Goal: Check status: Check status

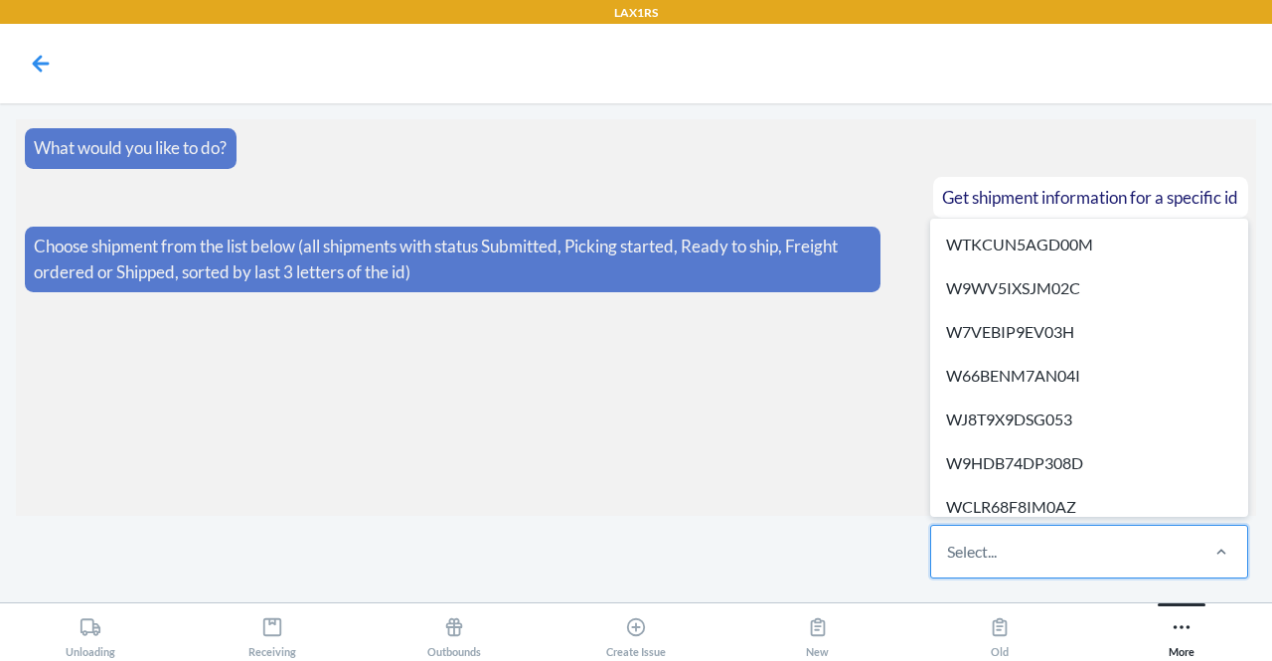
click at [1075, 543] on div "Select..." at bounding box center [1063, 552] width 264 height 52
click at [949, 543] on input "option WTKCUN5AGD00M focused, 1 of 625. 625 results available. Use Up and Down …" at bounding box center [948, 552] width 2 height 24
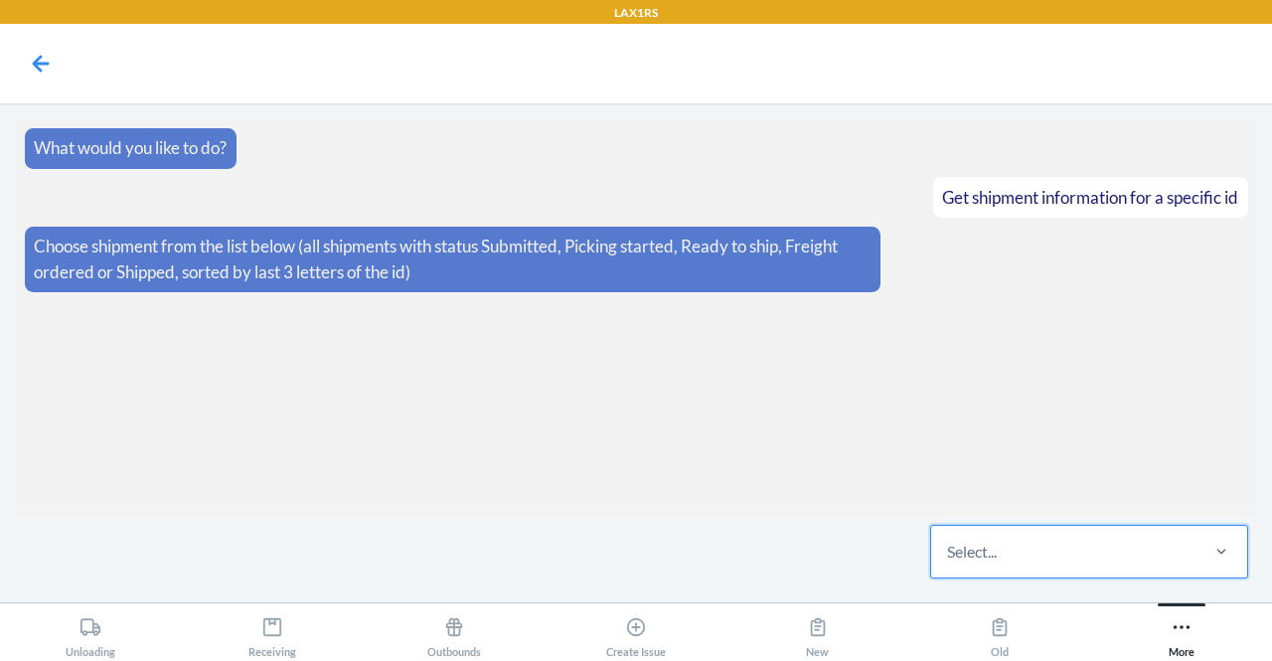
paste input "W7ADIMCZK2QJM"
type input "W7ADIMCZK2QJM"
paste input "WPIYK1GPSAPS4"
type input "WPIYK1GPSAPS4"
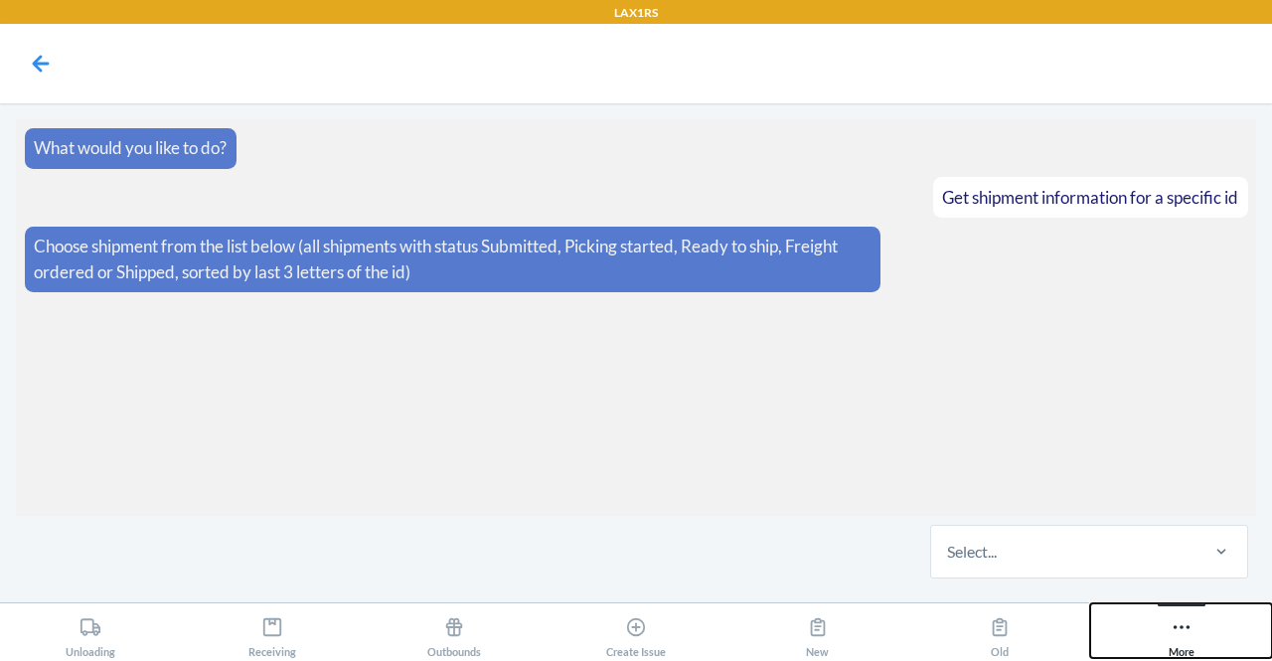
drag, startPoint x: 1168, startPoint y: 624, endPoint x: 1200, endPoint y: 635, distance: 33.6
drag, startPoint x: 1200, startPoint y: 635, endPoint x: 1241, endPoint y: 588, distance: 62.0
click at [1241, 588] on main "What would you like to do? Get shipment information for a specific id Choose sh…" at bounding box center [636, 352] width 1272 height 499
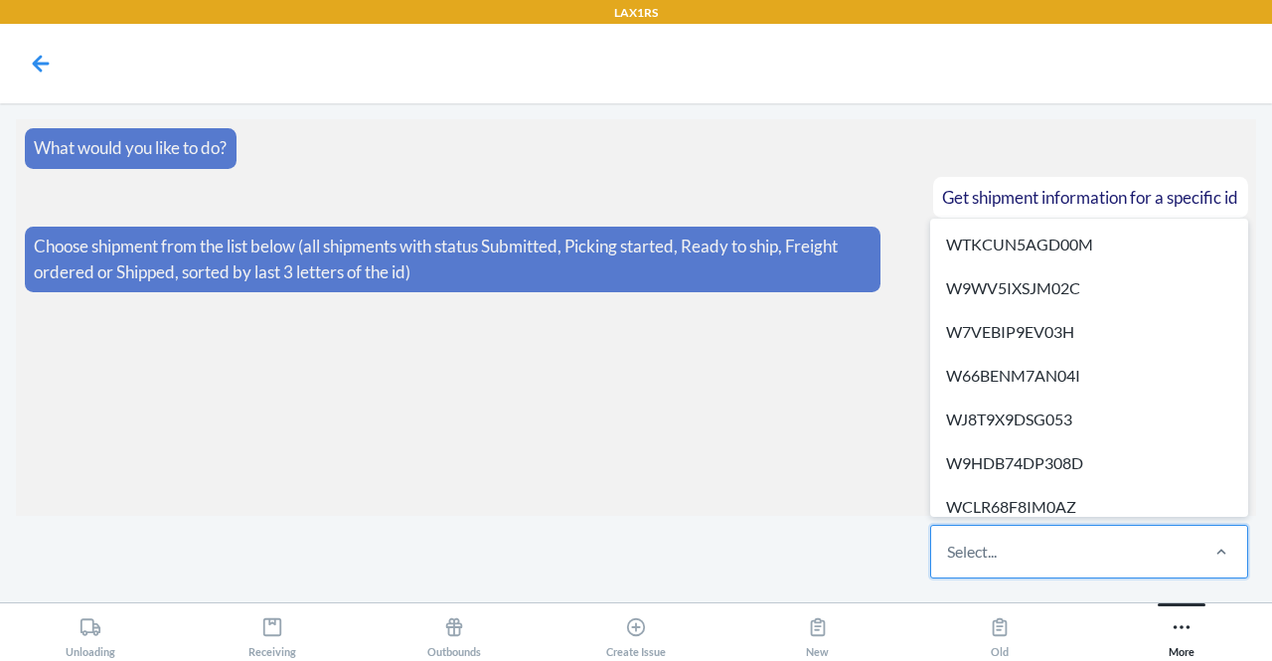
click at [955, 537] on div "Select..." at bounding box center [1063, 552] width 264 height 52
click at [949, 540] on input "option WTKCUN5AGD00M focused, 1 of 625. 625 results available. Use Up and Down …" at bounding box center [948, 552] width 2 height 24
paste input "W6RN8DEQ4VGBK"
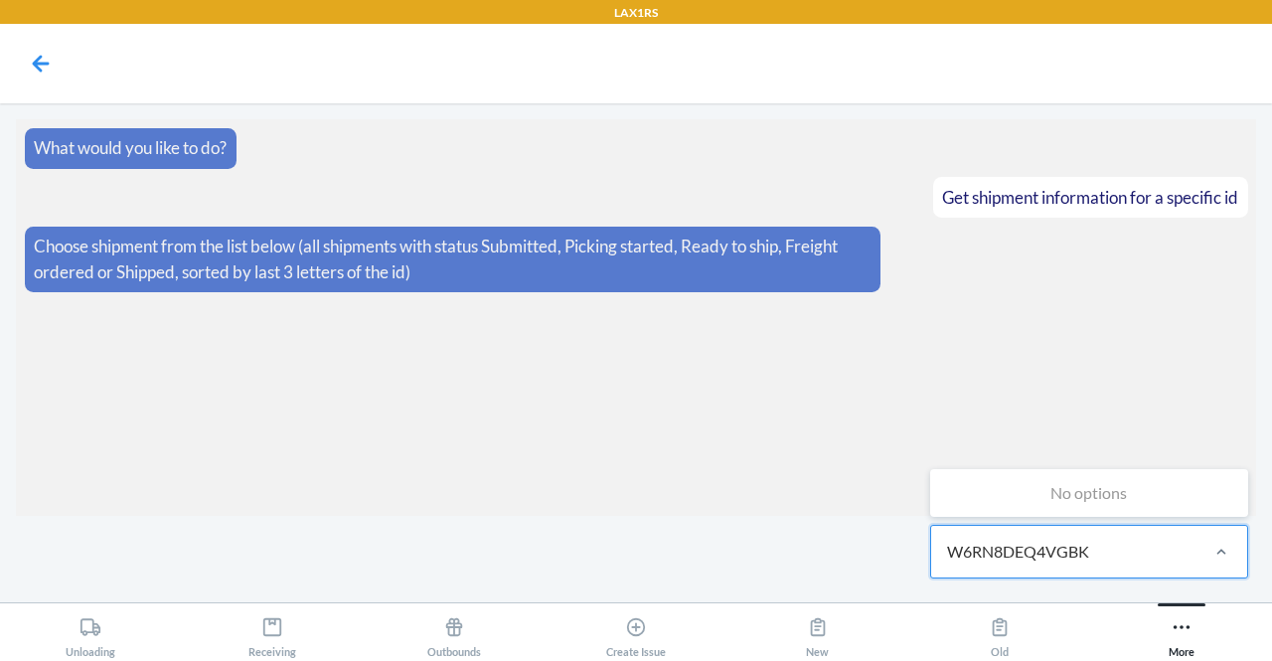
type input "W6RN8DEQ4VGBK"
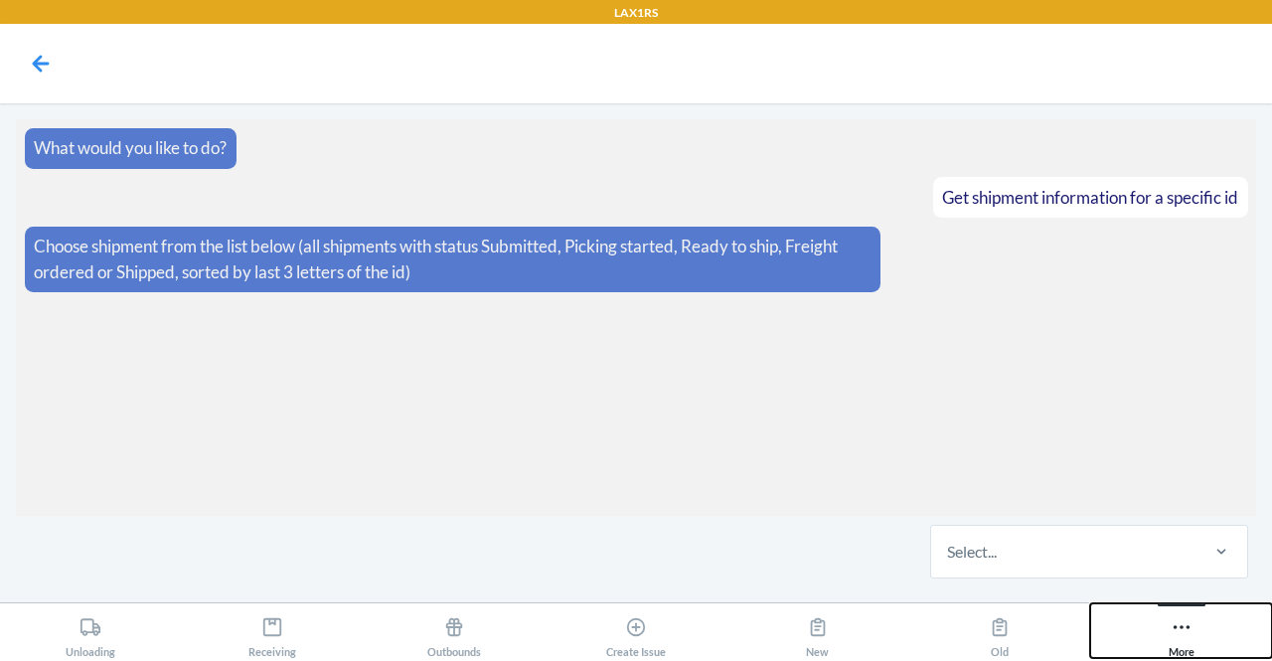
click at [1178, 616] on icon at bounding box center [1182, 627] width 22 height 22
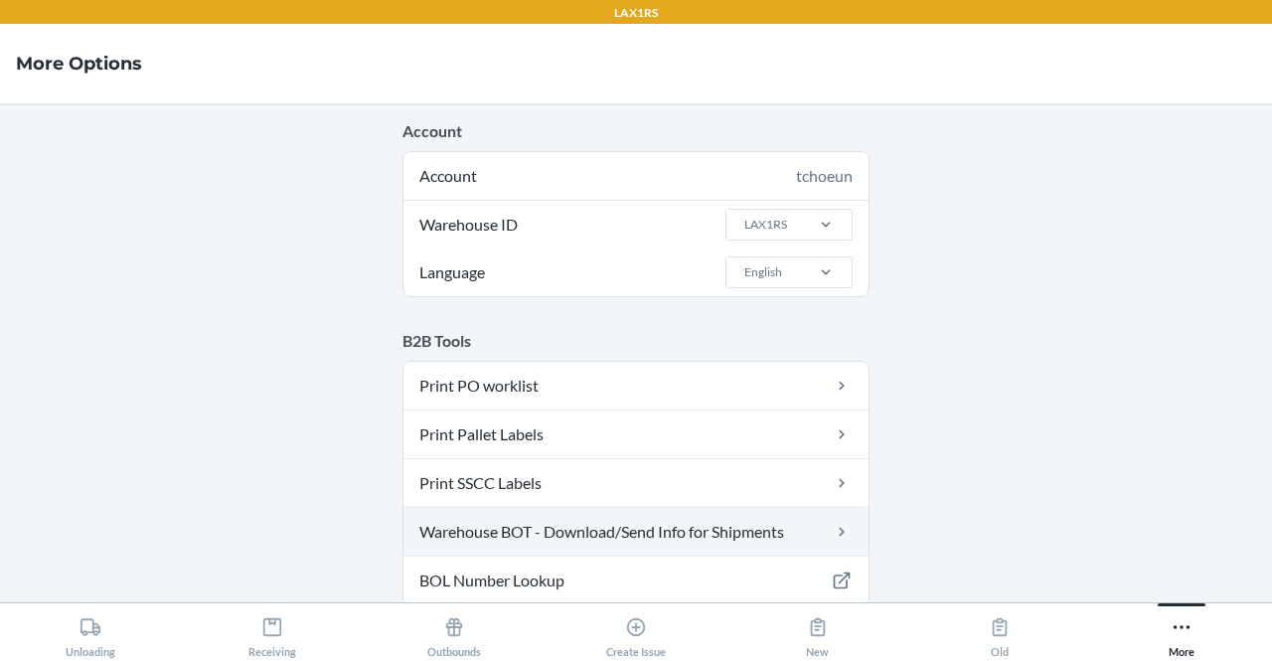
click at [858, 520] on link "Warehouse BOT - Download/Send Info for Shipments" at bounding box center [636, 532] width 465 height 48
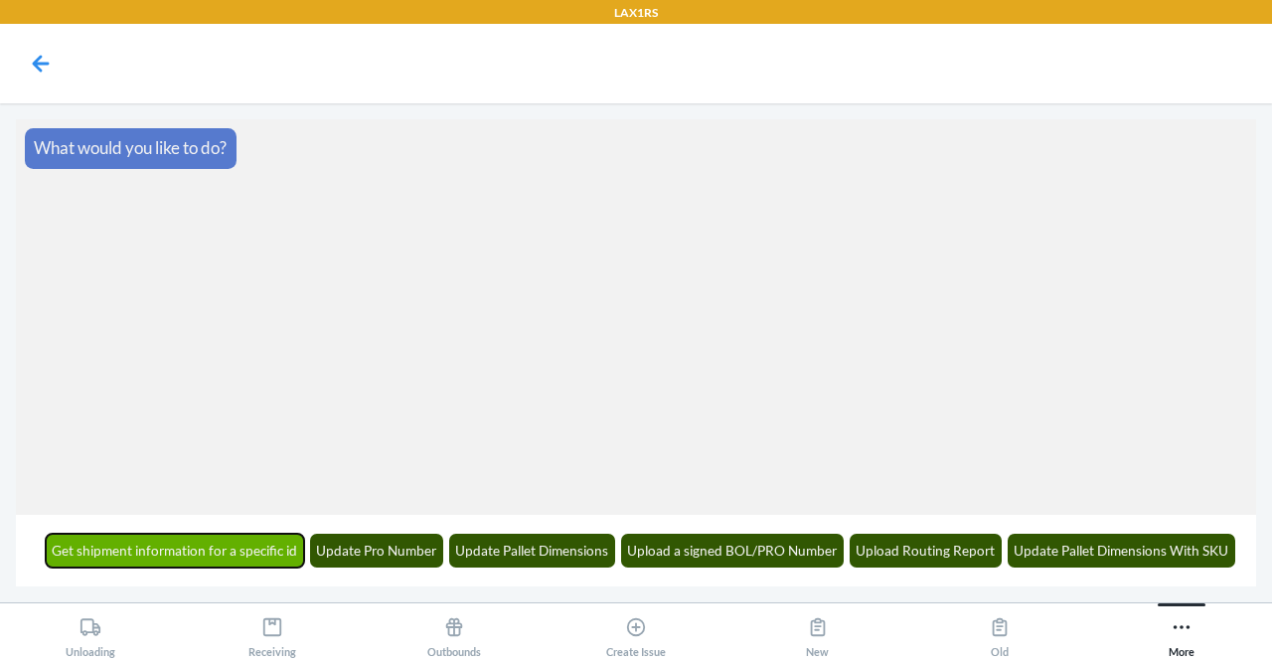
click at [123, 554] on button "Get shipment information for a specific id" at bounding box center [175, 551] width 259 height 34
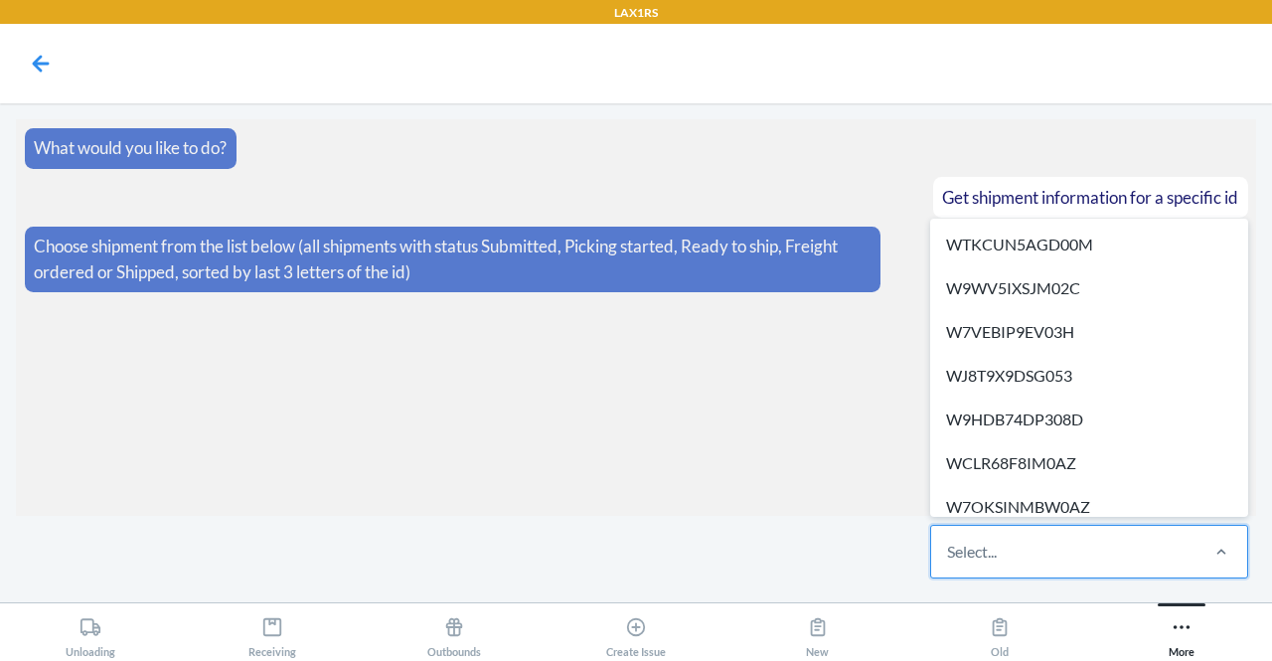
click at [953, 564] on div "Select..." at bounding box center [972, 552] width 50 height 24
click at [949, 564] on input "option WTKCUN5AGD00M focused, 1 of 611. 611 results available. Use Up and Down …" at bounding box center [948, 552] width 2 height 24
paste input "W6RN8DEQ4VGBK"
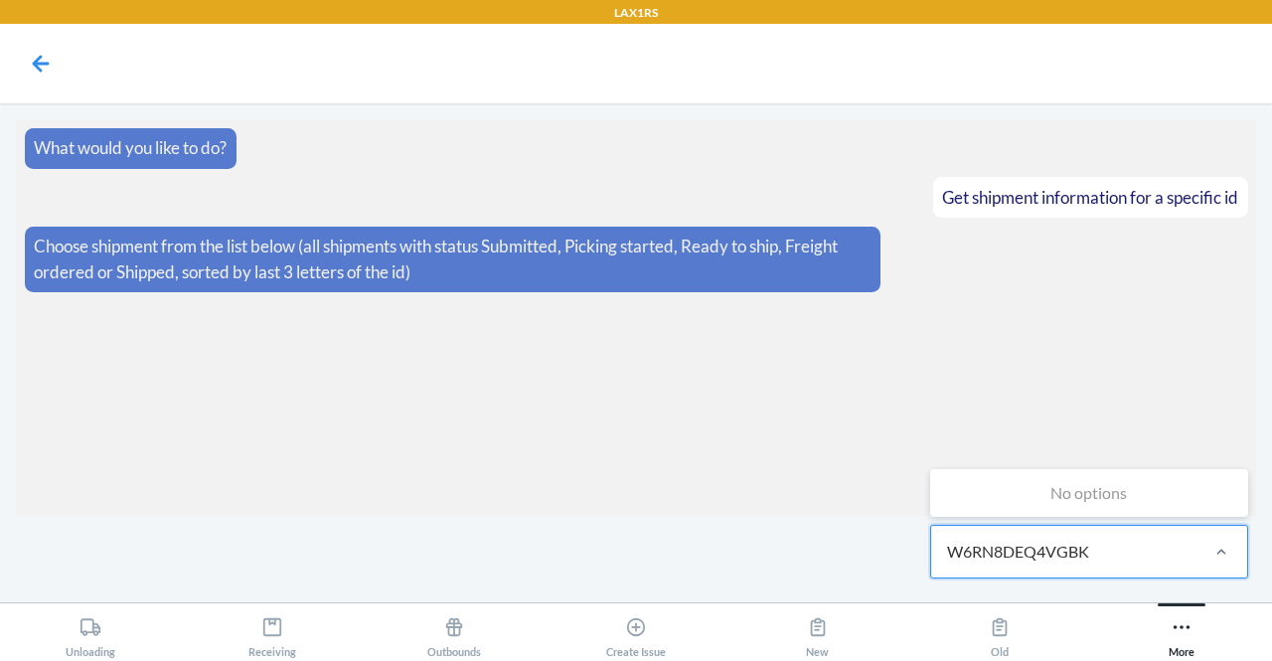
type input "W6RN8DEQ4VGBK"
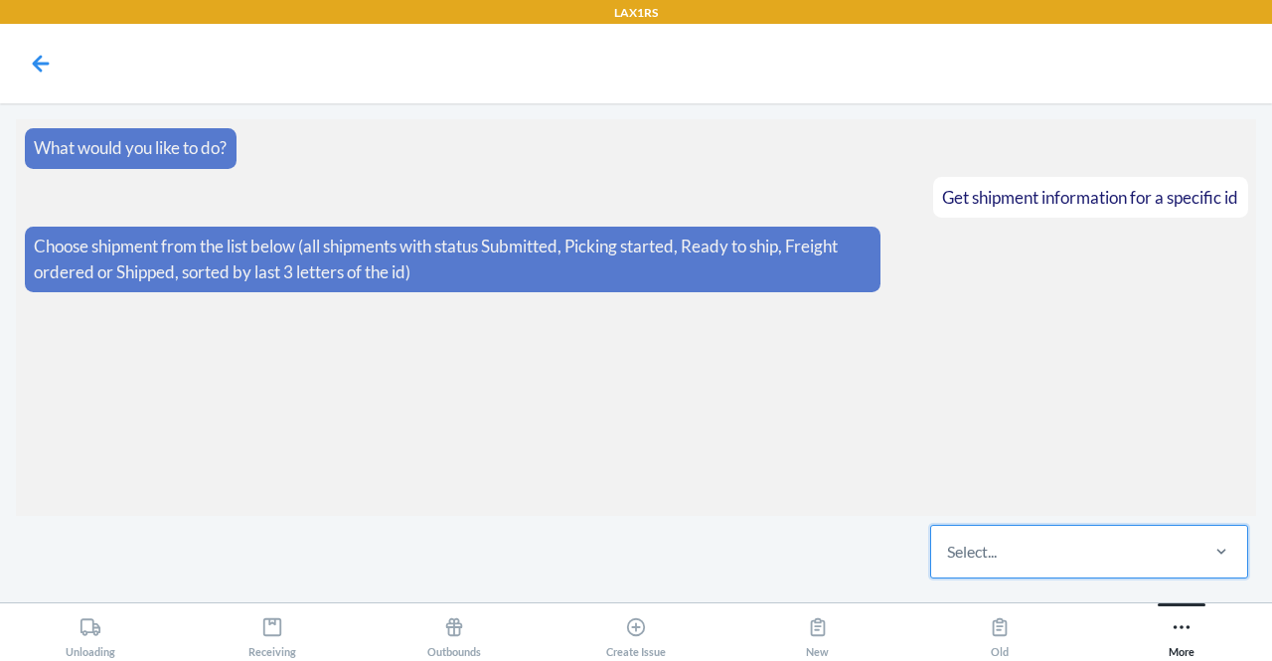
click at [847, 584] on div "0 results available. Select is focused ,type to refine list, press Down to open…" at bounding box center [636, 551] width 1241 height 71
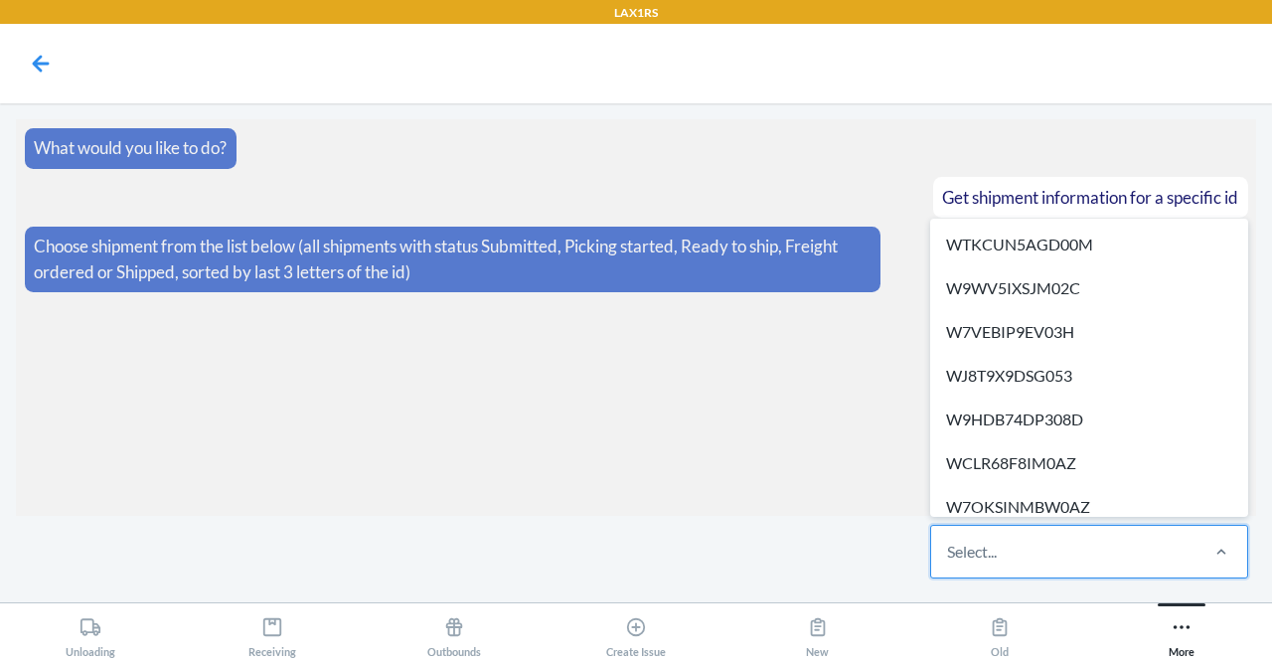
click at [988, 565] on div "Select..." at bounding box center [1063, 552] width 264 height 52
click at [949, 564] on input "option WTKCUN5AGD00M focused, 1 of 611. 611 results available. Use Up and Down …" at bounding box center [948, 552] width 2 height 24
paste input "WT5MT1Y3FR1HB"
type input "WT5MT1Y3FR1HB"
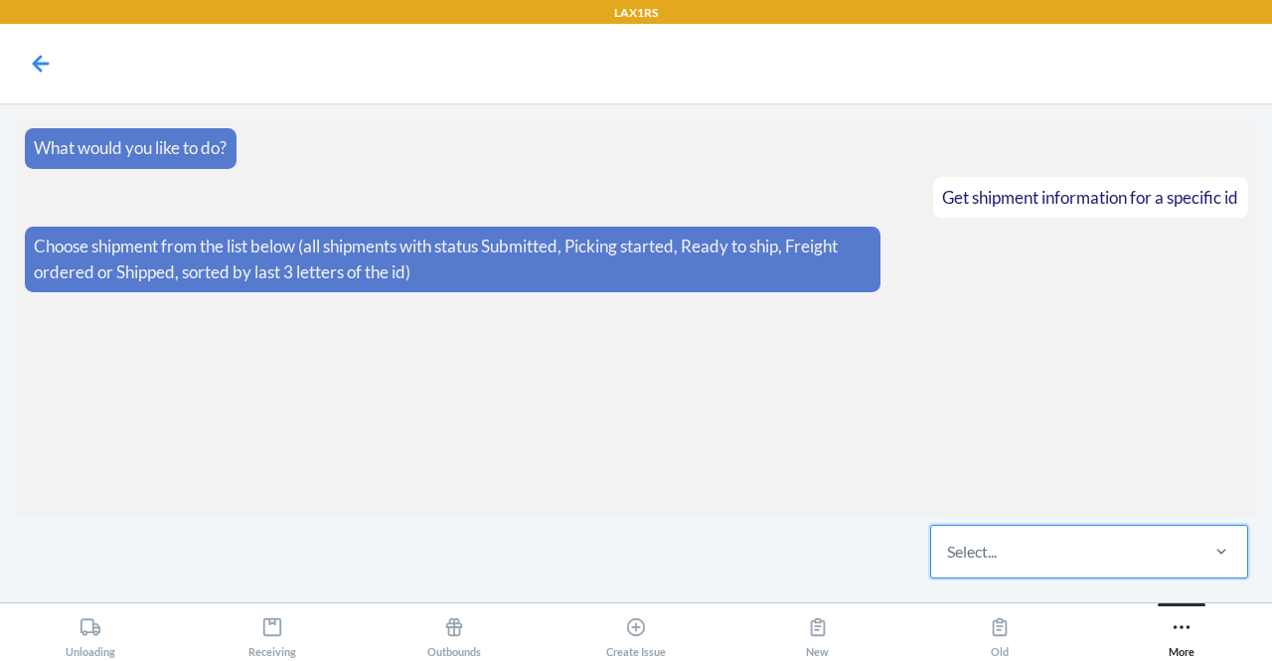
drag, startPoint x: 988, startPoint y: 565, endPoint x: 981, endPoint y: 548, distance: 18.3
click at [981, 548] on div "Select..." at bounding box center [1063, 552] width 264 height 52
click at [949, 548] on input "0 results available. Select is focused ,type to refine list, press Down to open…" at bounding box center [948, 552] width 2 height 24
paste input "WT5MT1Y3FR1HB"
type input "WT5MT1Y3FR1HB"
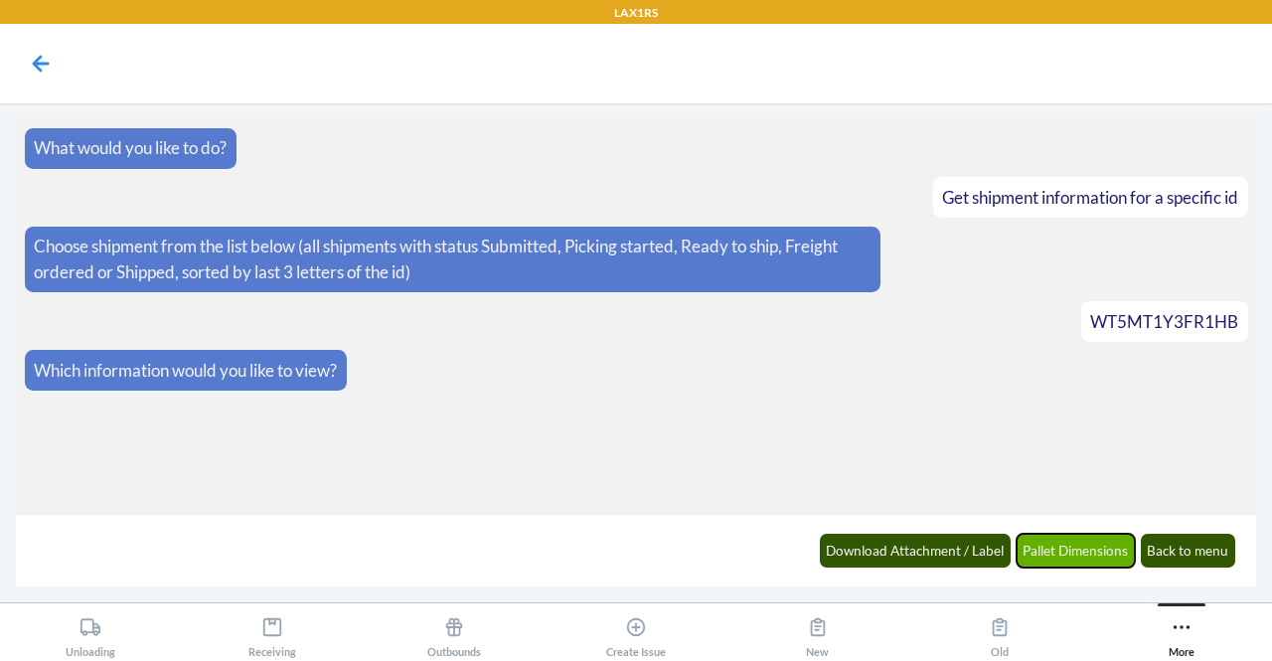
click at [1078, 562] on button "Pallet Dimensions" at bounding box center [1076, 551] width 119 height 34
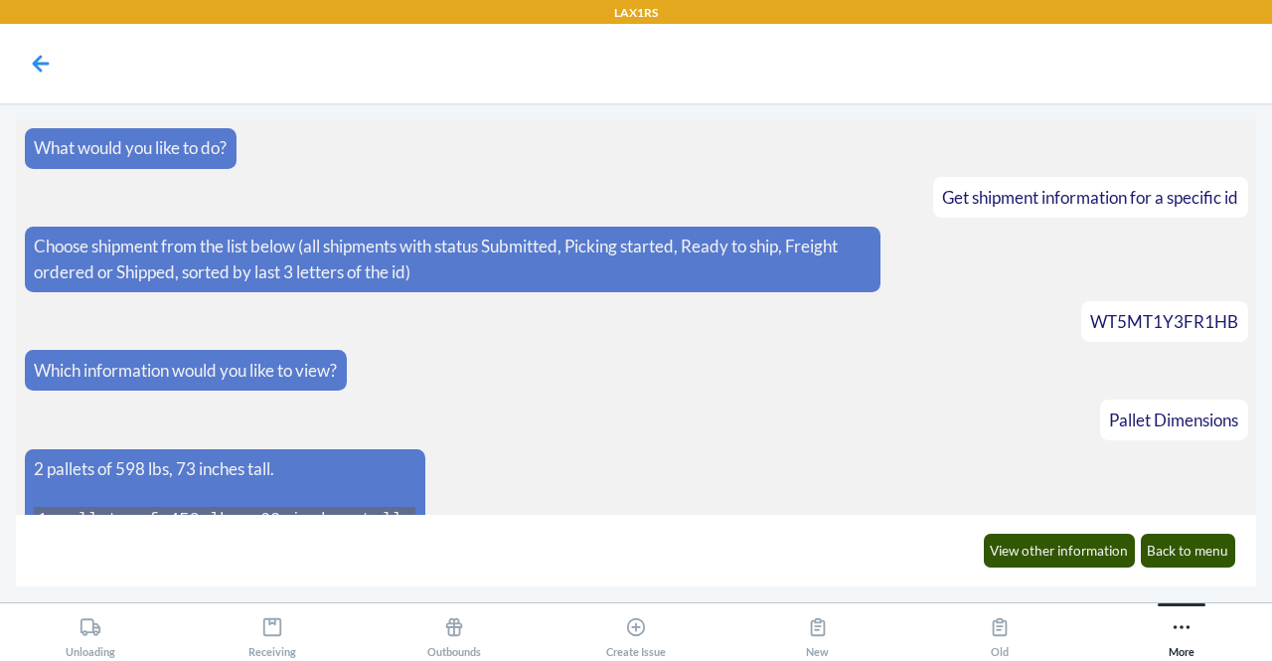
scroll to position [28, 0]
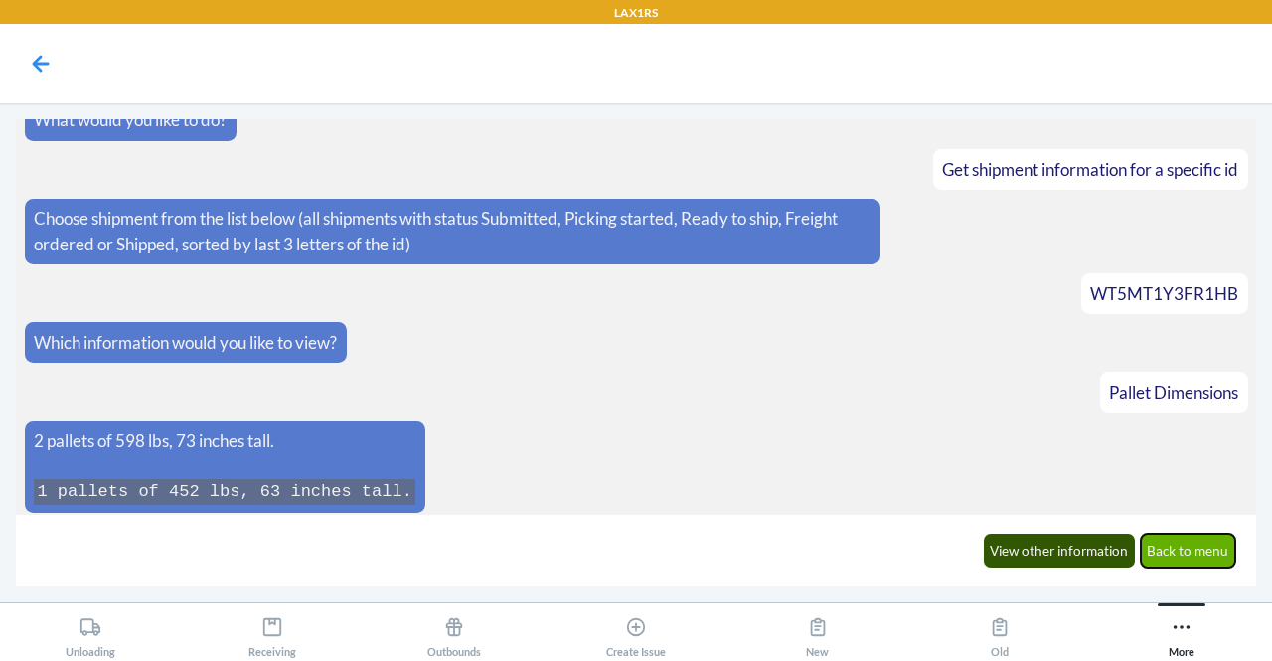
click at [1205, 556] on button "Back to menu" at bounding box center [1188, 551] width 95 height 34
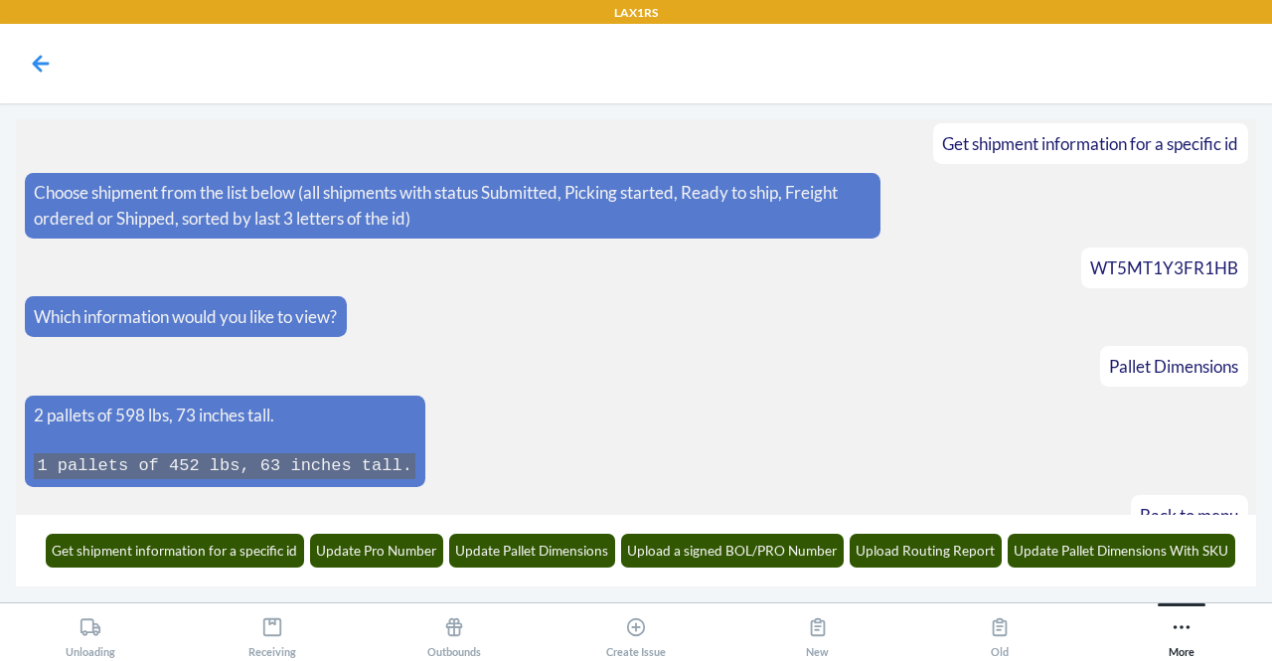
scroll to position [125, 0]
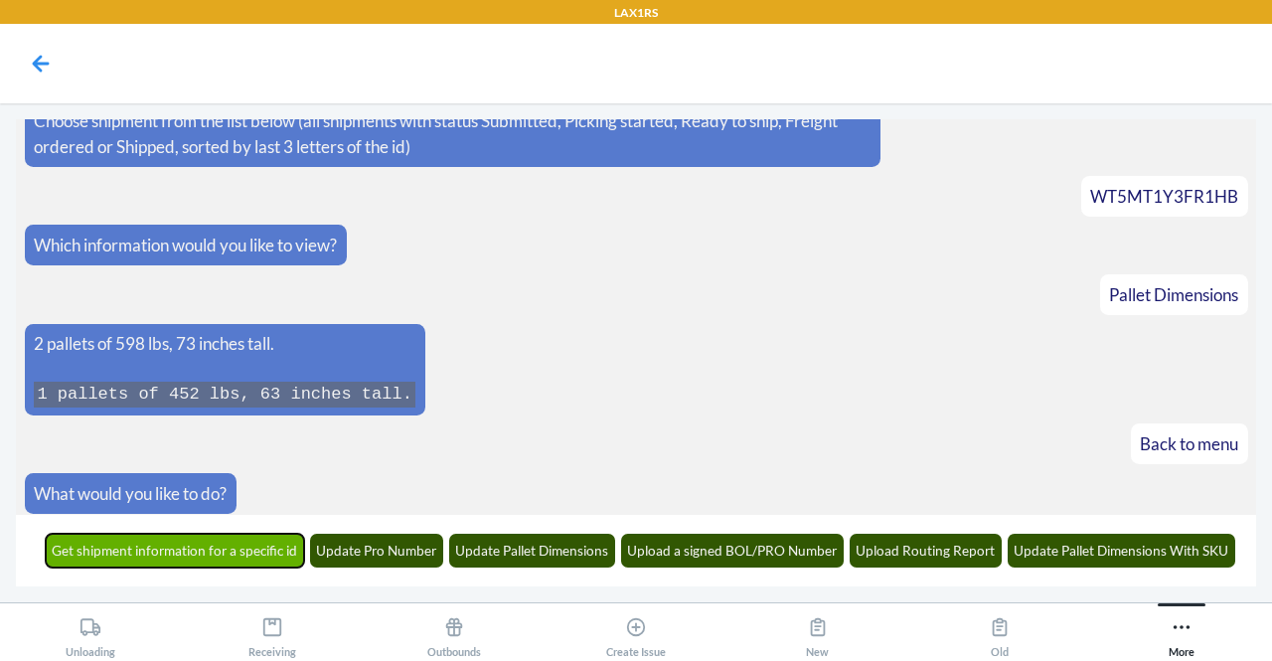
click at [257, 562] on button "Get shipment information for a specific id" at bounding box center [175, 551] width 259 height 34
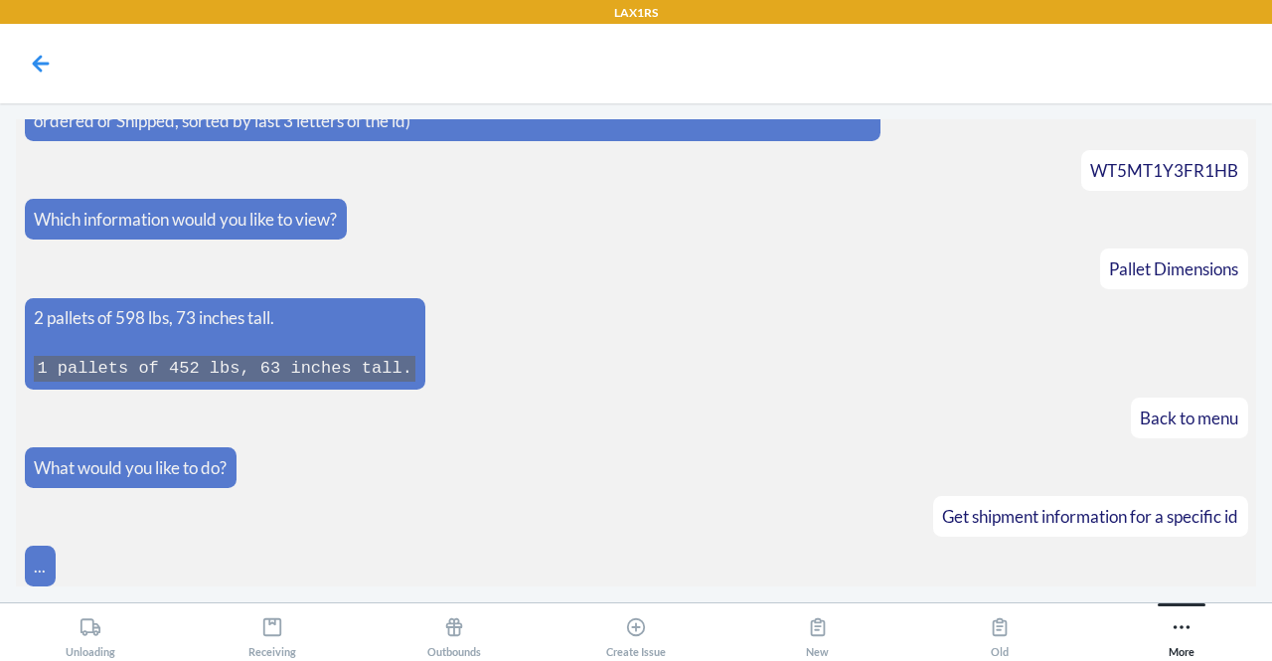
scroll to position [247, 0]
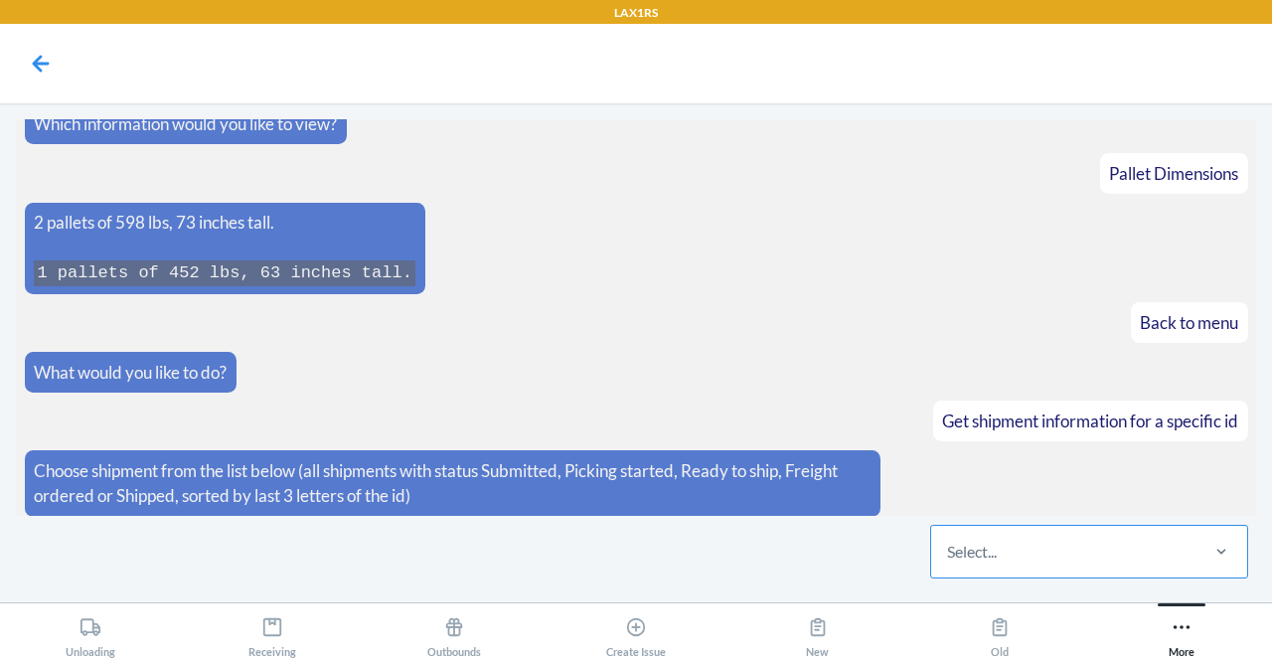
click at [1033, 556] on div "Select..." at bounding box center [1063, 552] width 264 height 52
click at [949, 556] on input "Select..." at bounding box center [948, 552] width 2 height 24
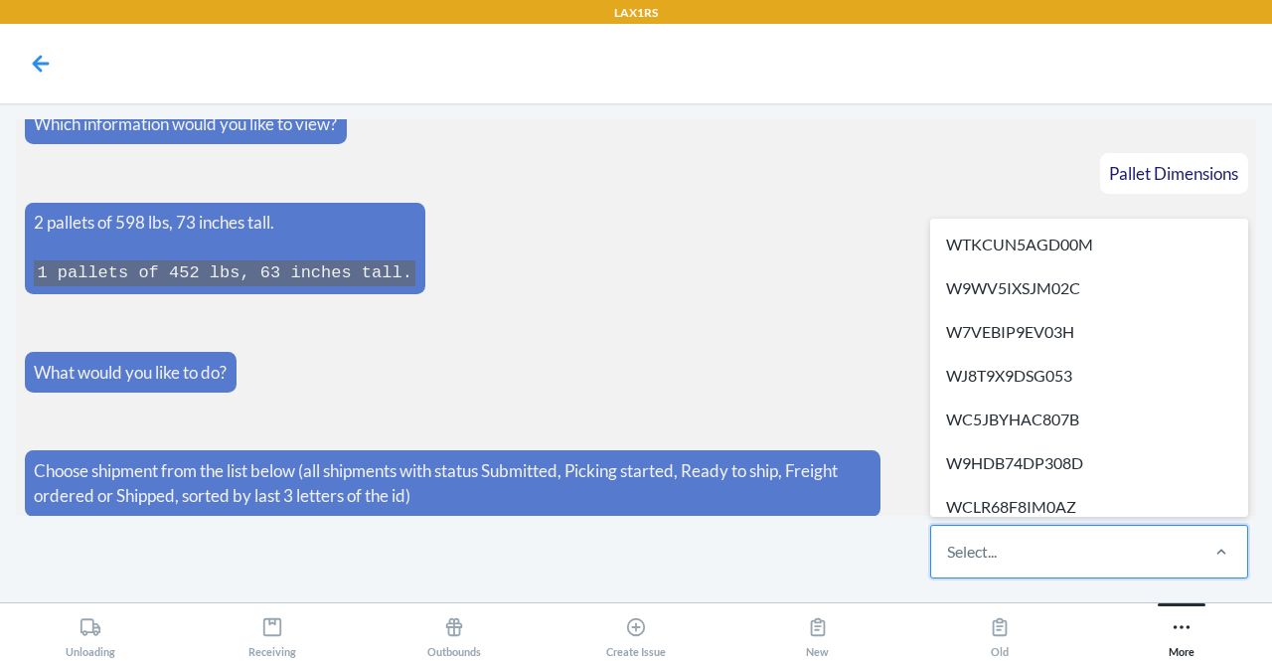
paste input "WIXG4ICQB6NB5"
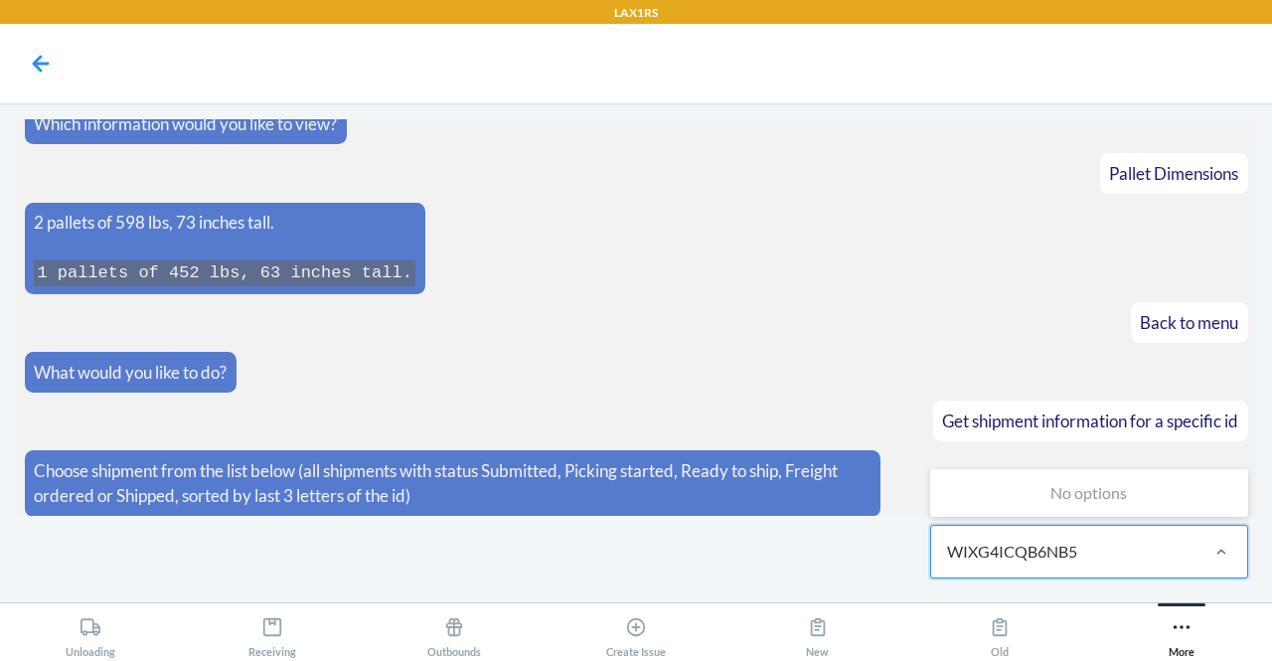
type input "WIXG4ICQB6NB5"
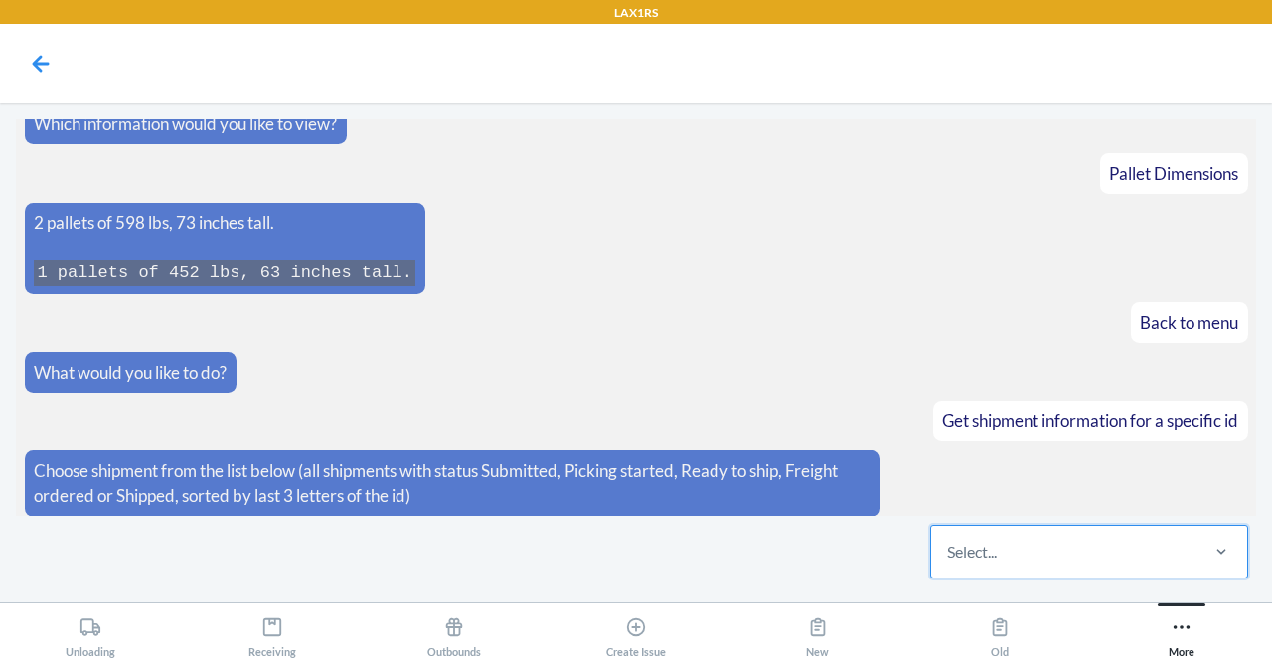
type input "B"
click at [952, 547] on div "Select..." at bounding box center [972, 552] width 50 height 24
click at [949, 547] on input "0 results available. Select is focused ,type to refine list, press Down to open…" at bounding box center [948, 552] width 2 height 24
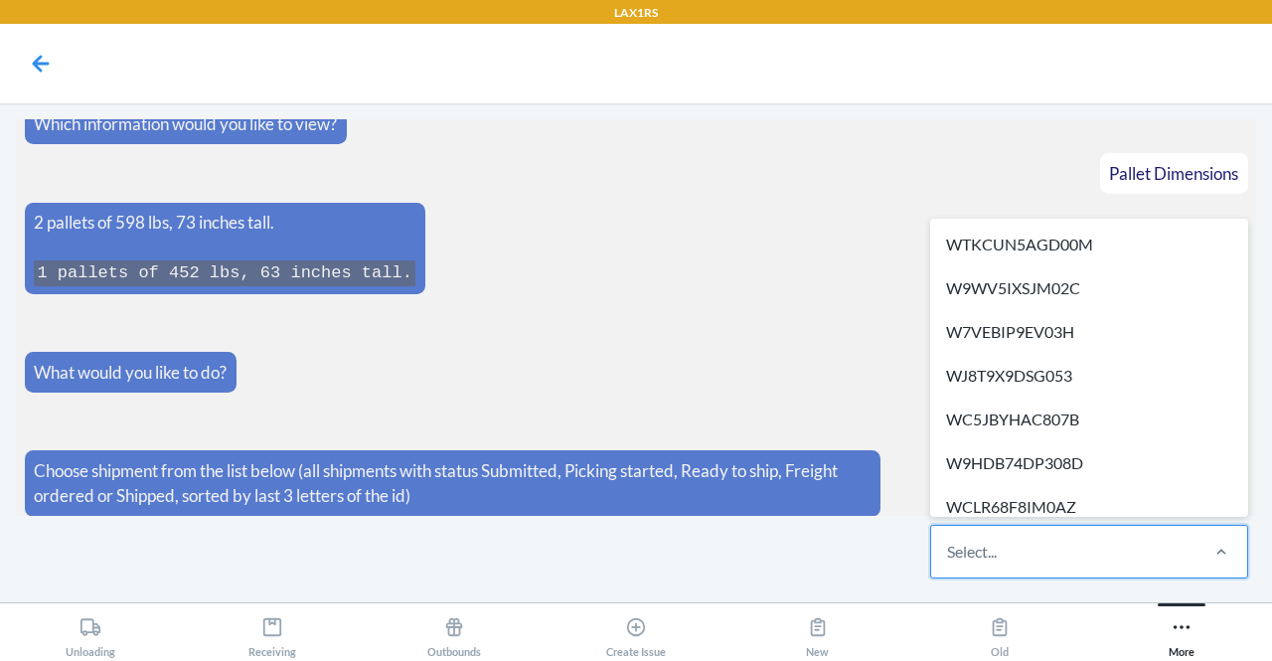
paste input "WGK13XJZE6BB4"
type input "WGK13XJZE6BB4"
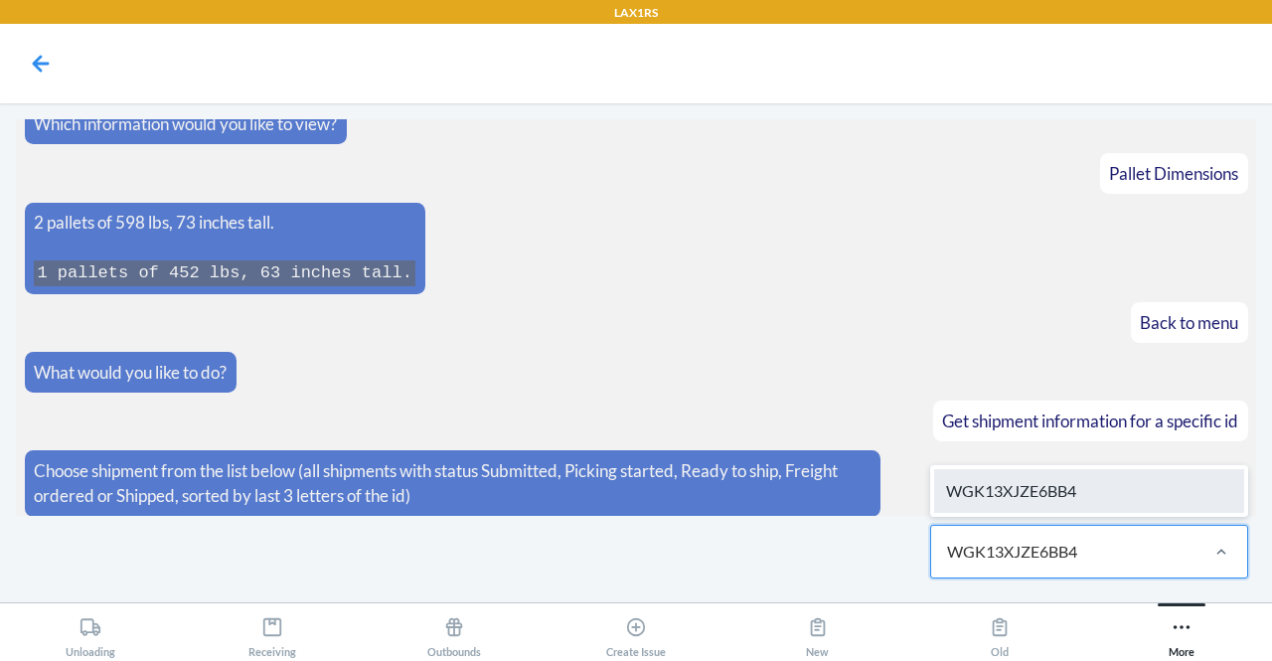
click at [1090, 496] on div "WGK13XJZE6BB4" at bounding box center [1089, 491] width 310 height 44
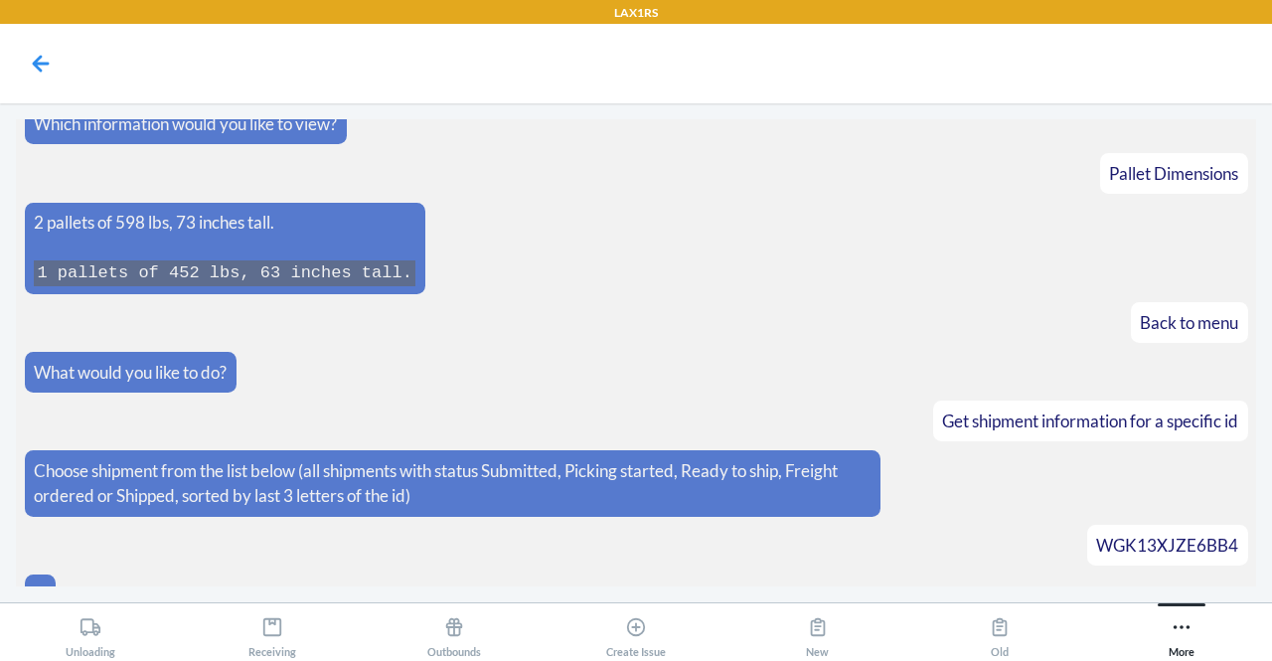
scroll to position [274, 0]
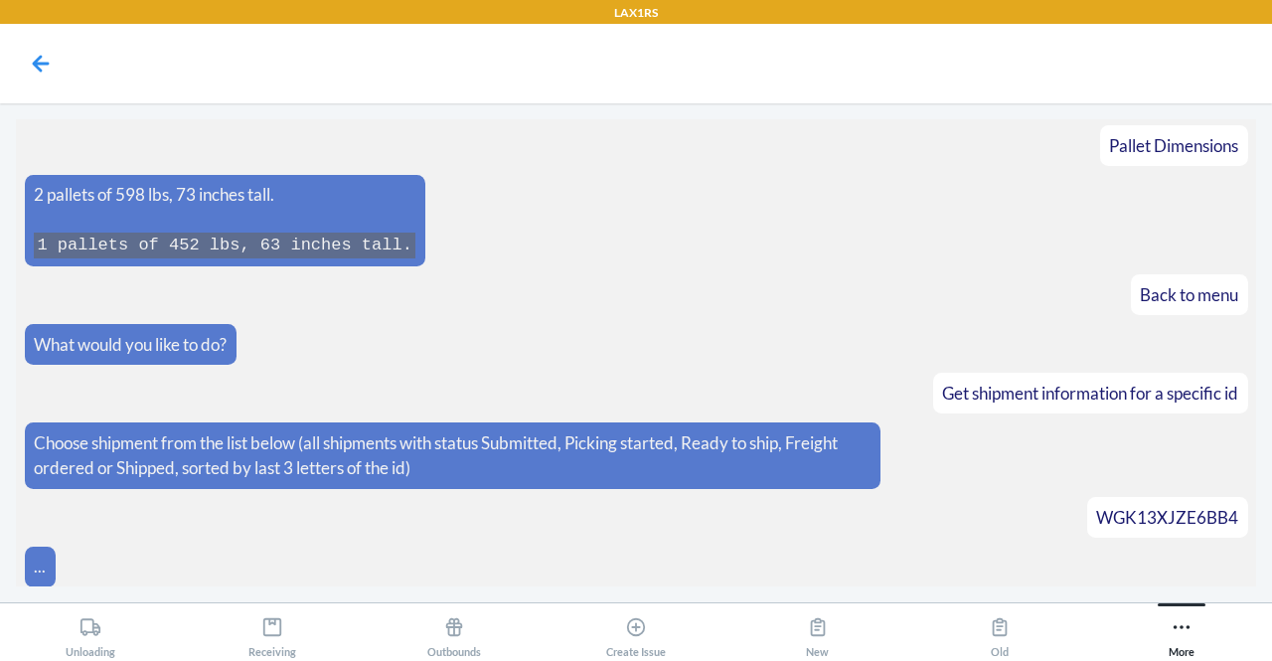
click at [1096, 505] on div "WGK13XJZE6BB4" at bounding box center [1167, 518] width 142 height 26
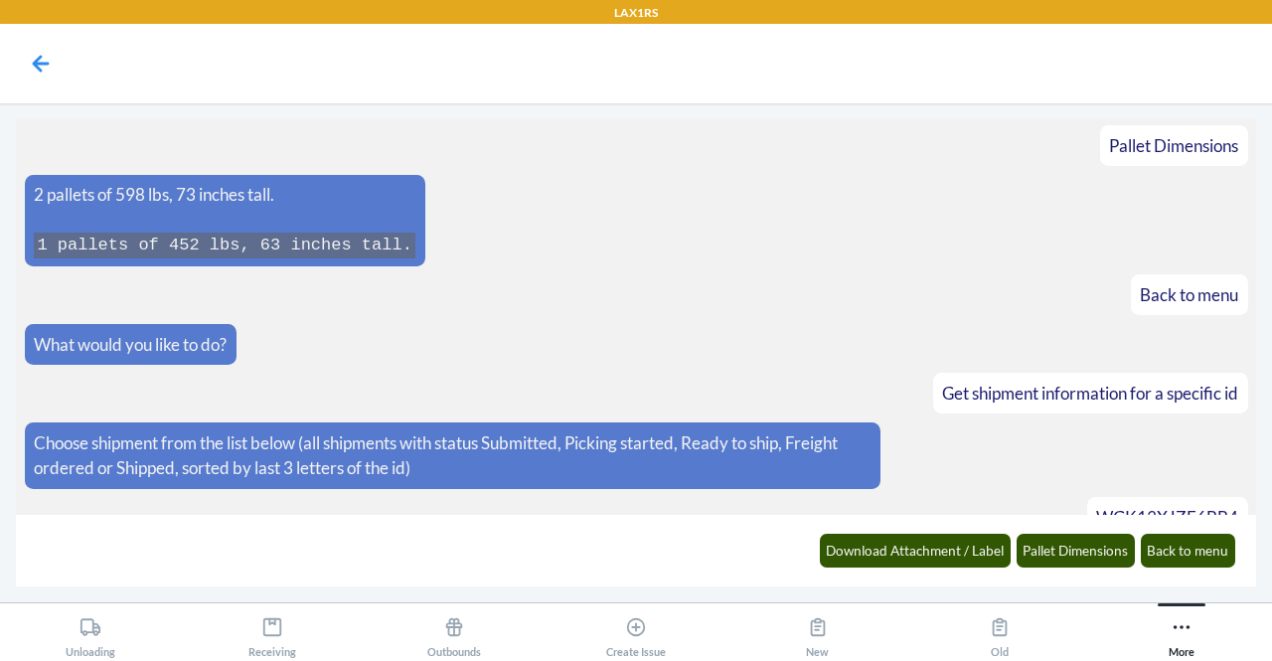
scroll to position [346, 0]
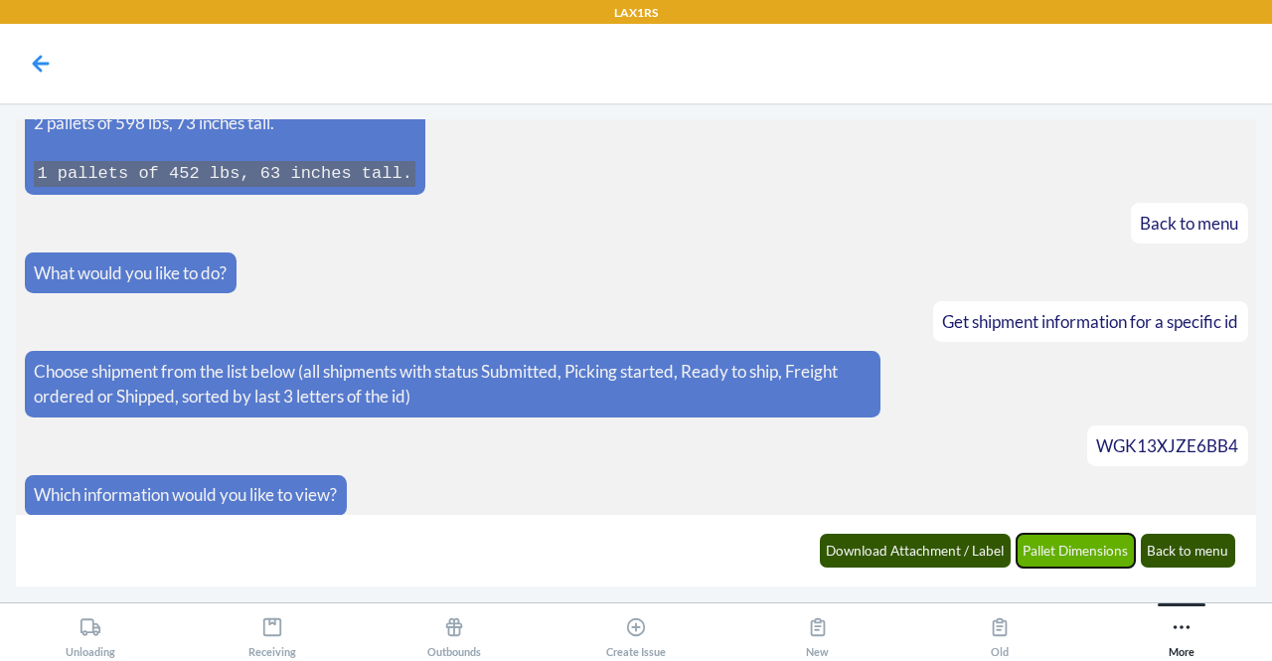
click at [1105, 554] on button "Pallet Dimensions" at bounding box center [1076, 551] width 119 height 34
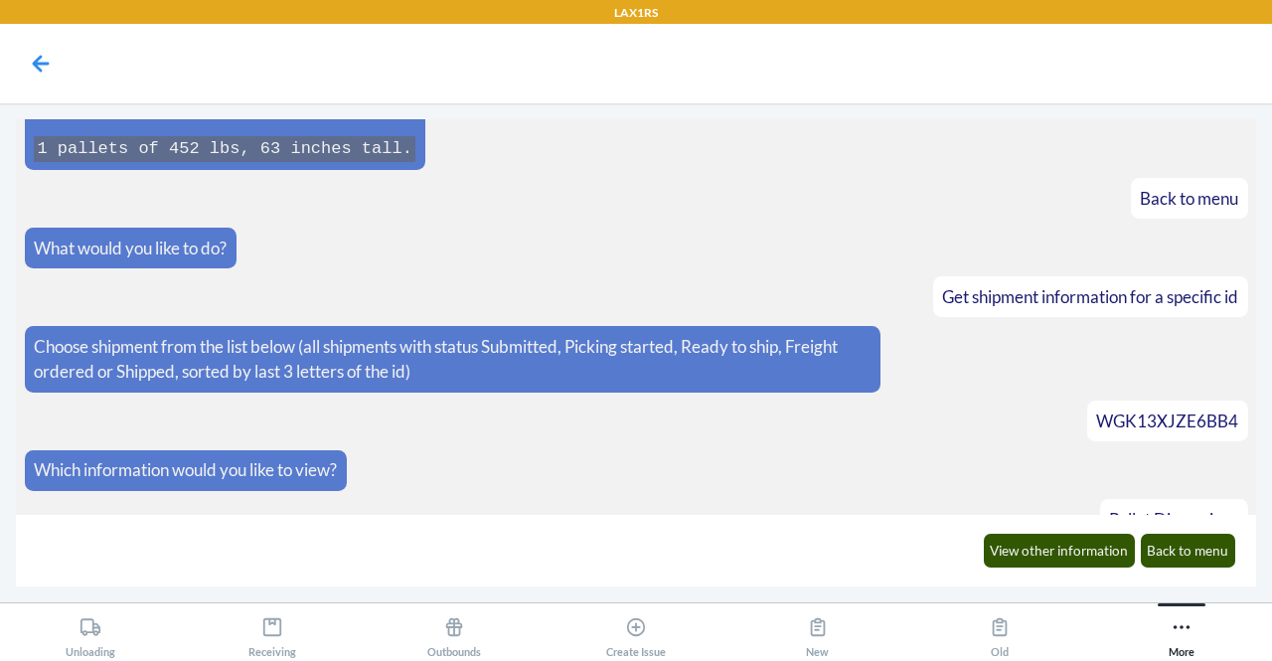
scroll to position [442, 0]
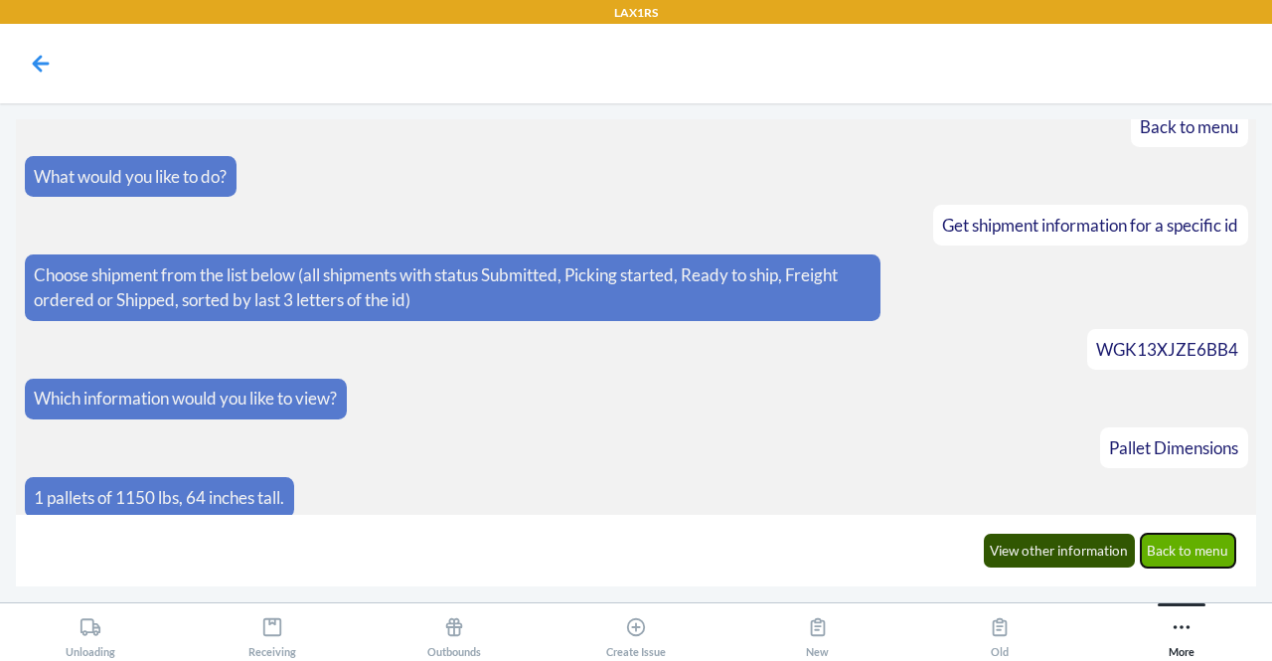
click at [1181, 557] on button "Back to menu" at bounding box center [1188, 551] width 95 height 34
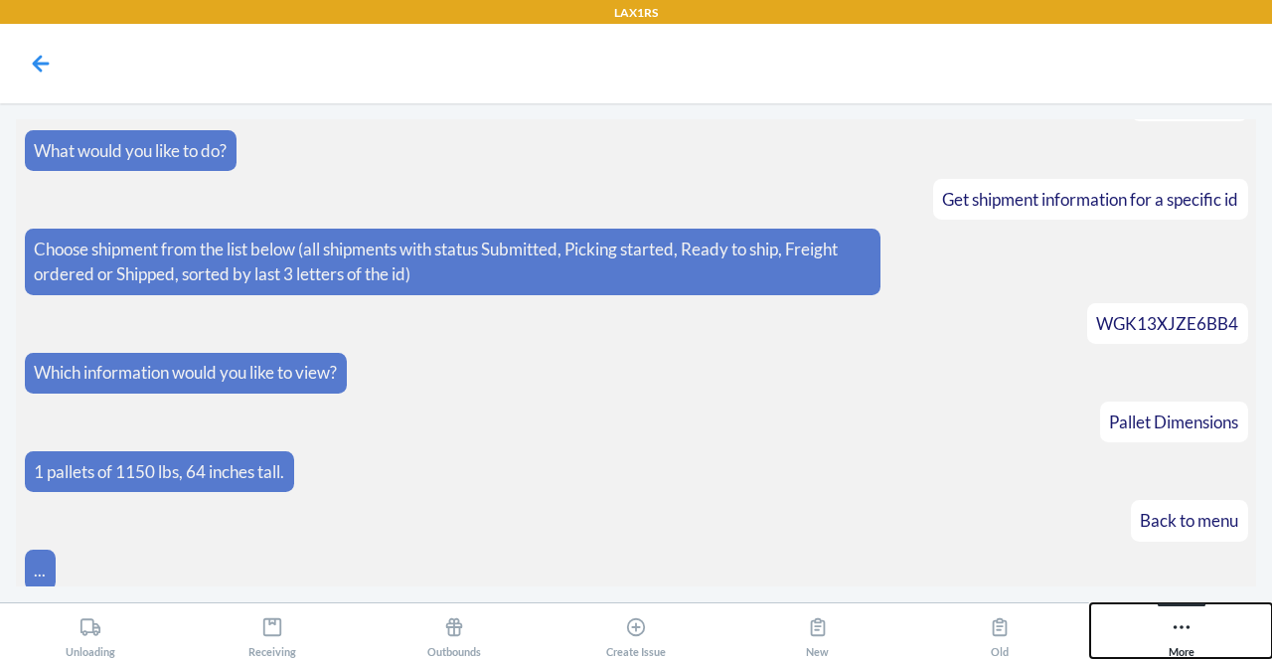
scroll to position [540, 0]
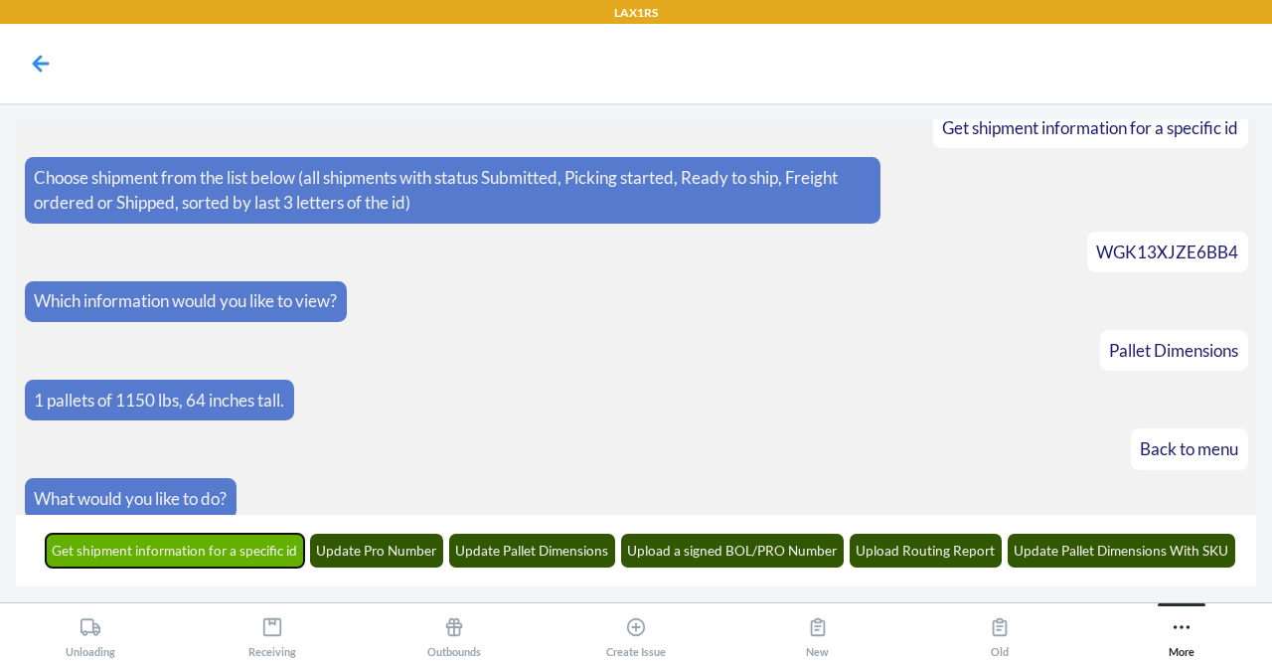
drag, startPoint x: 1196, startPoint y: 631, endPoint x: 206, endPoint y: 549, distance: 993.5
click at [206, 549] on button "Get shipment information for a specific id" at bounding box center [175, 551] width 259 height 34
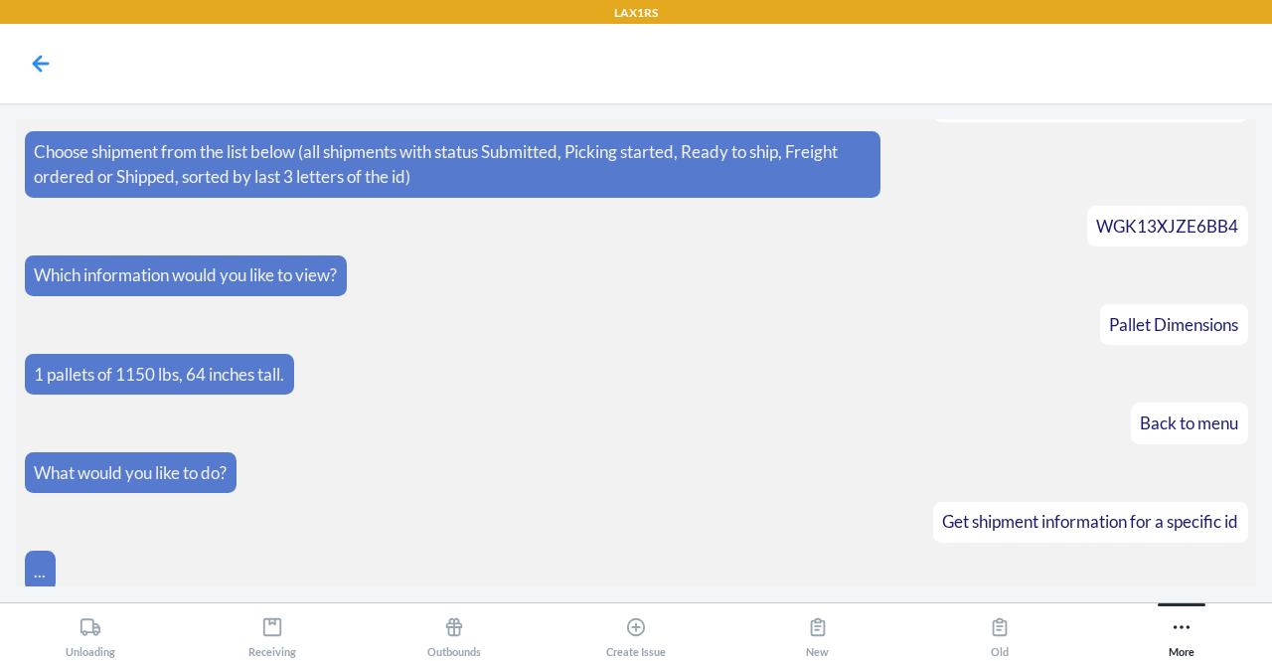
scroll to position [661, 0]
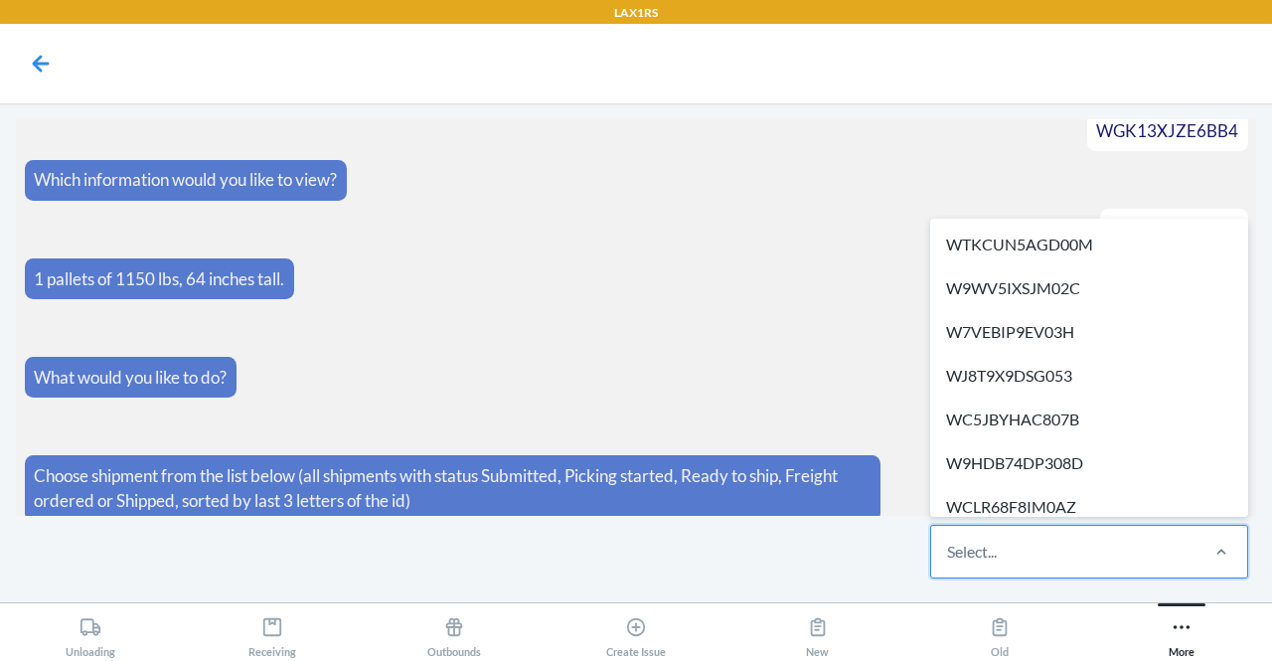
click at [958, 549] on div "Select..." at bounding box center [972, 552] width 50 height 24
click at [949, 549] on input "option WTKCUN5AGD00M focused, 1 of 616. 616 results available. Use Up and Down …" at bounding box center [948, 552] width 2 height 24
paste input "WBYPUVKS8BE13"
type input "WBYPUVKS8BE13"
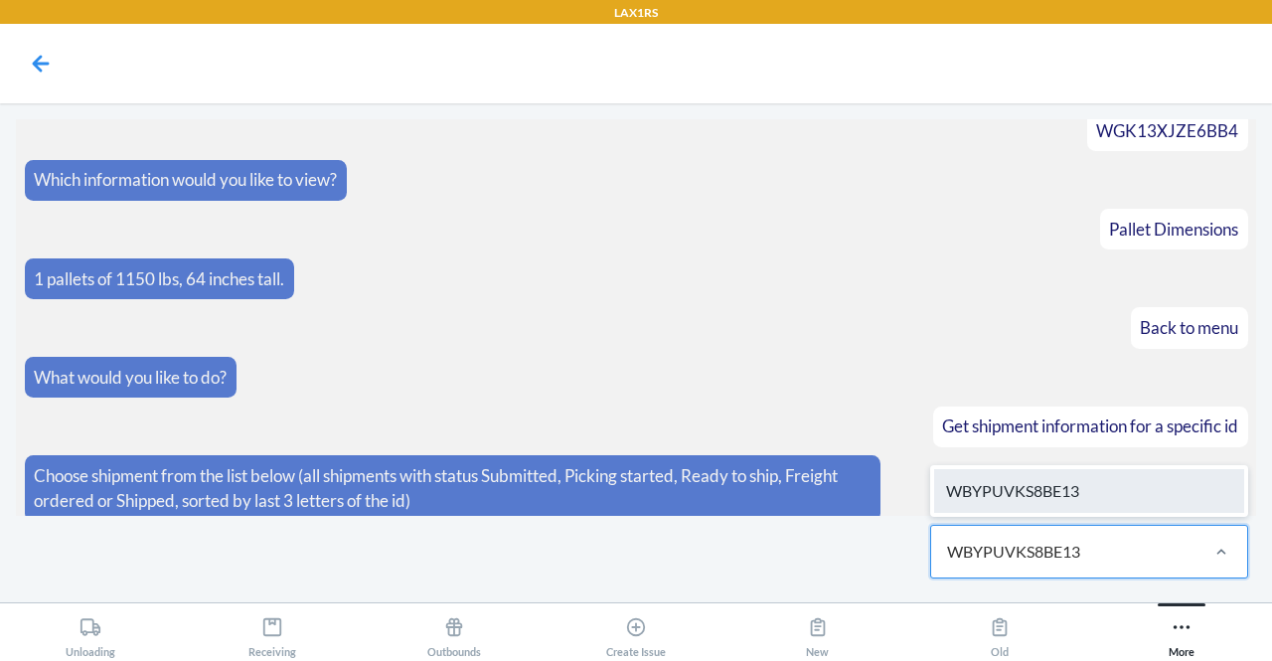
click at [1041, 504] on div "WBYPUVKS8BE13" at bounding box center [1089, 491] width 310 height 44
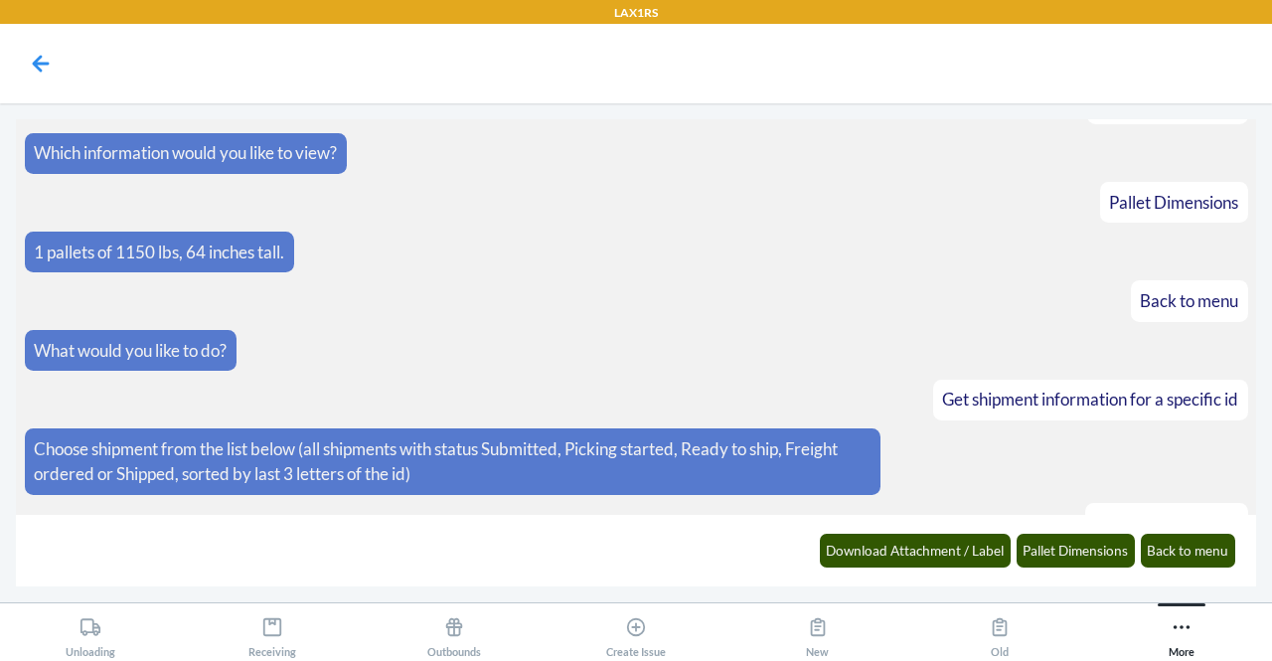
scroll to position [759, 0]
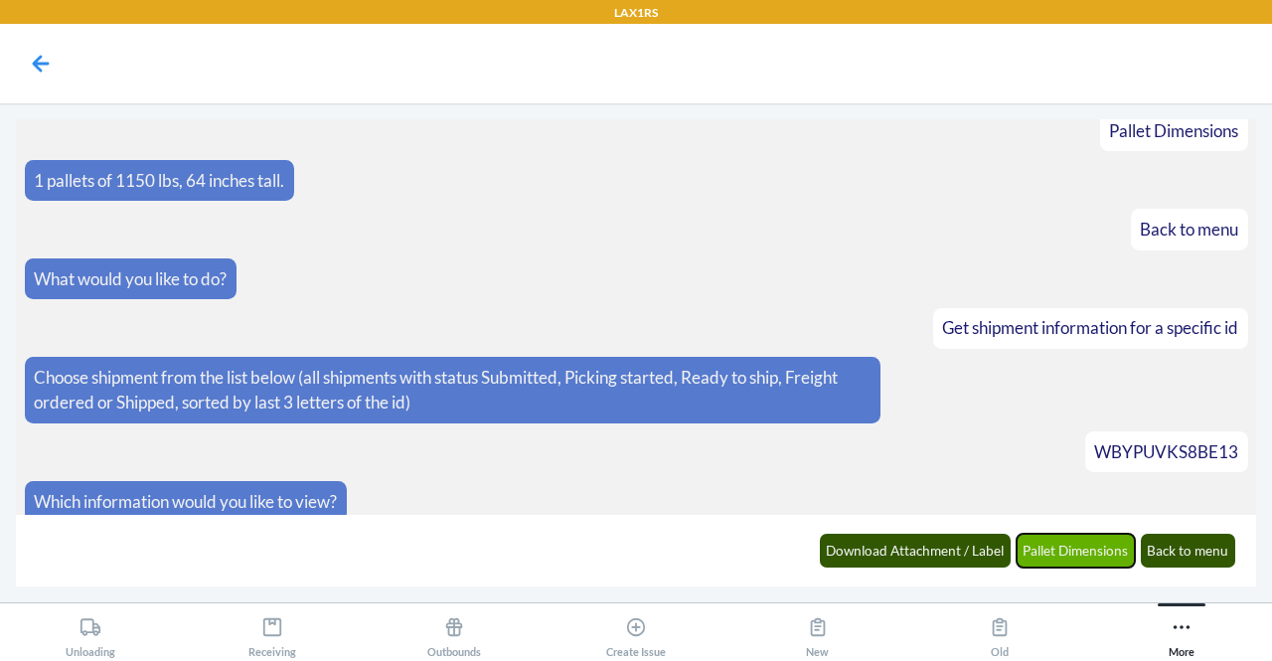
click at [1050, 546] on button "Pallet Dimensions" at bounding box center [1076, 551] width 119 height 34
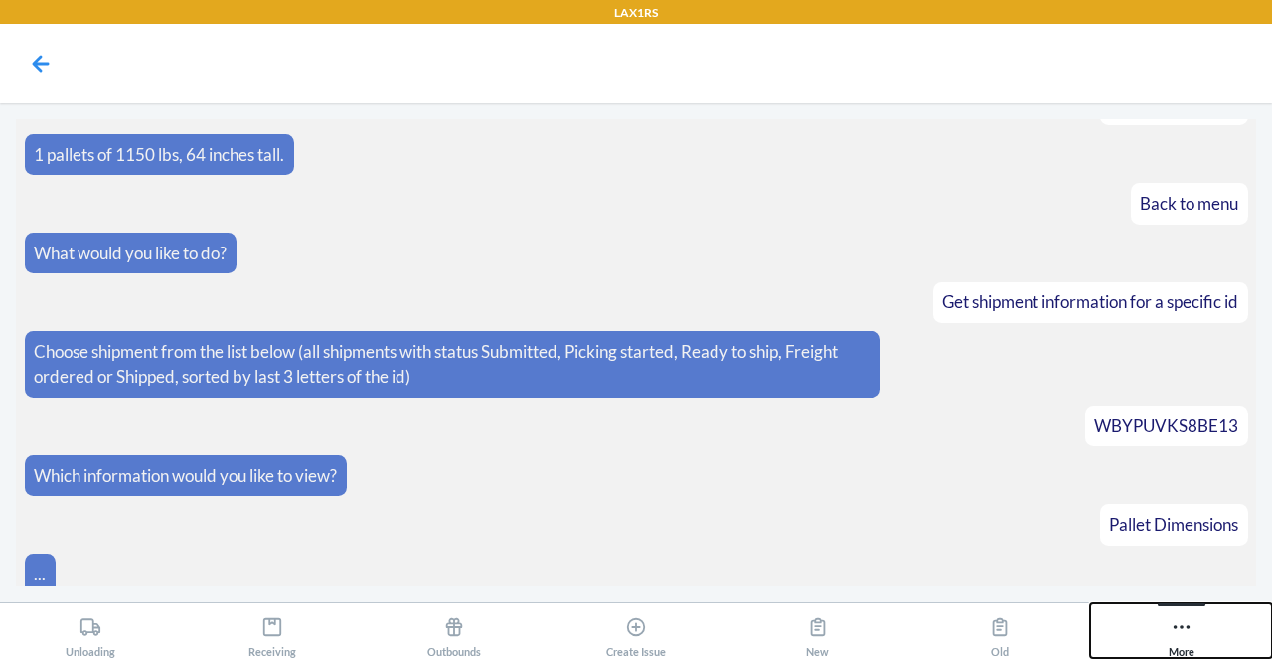
click at [1182, 629] on icon at bounding box center [1182, 627] width 22 height 22
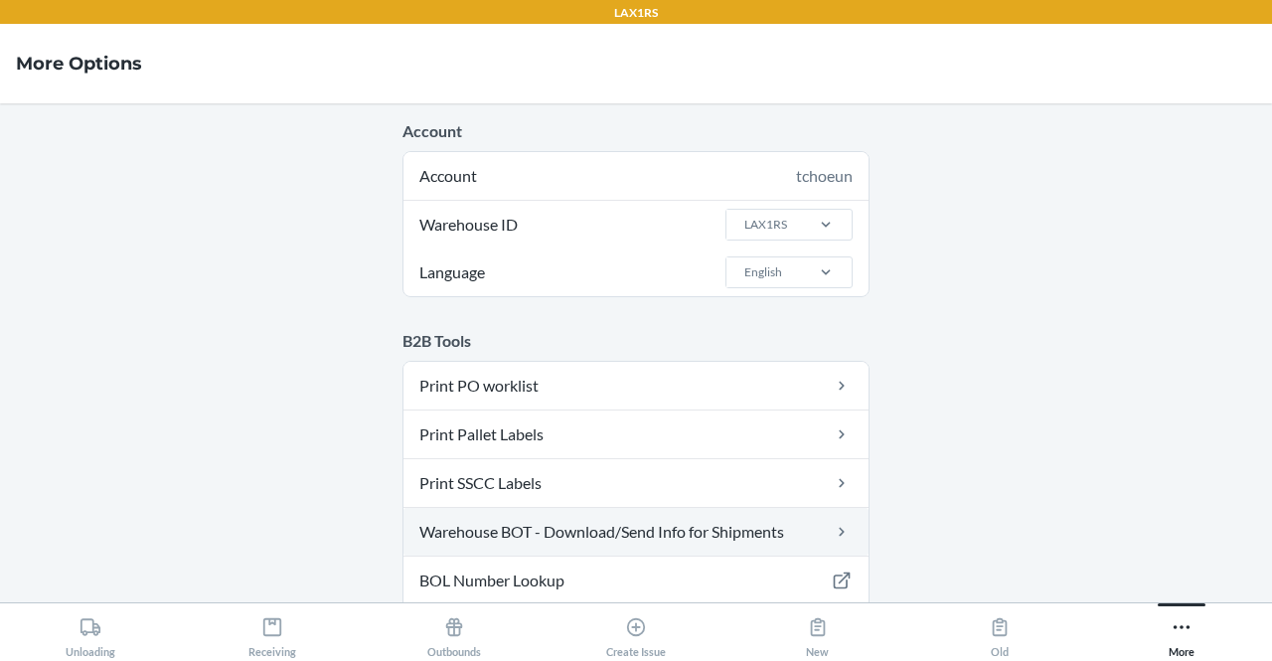
click at [754, 531] on link "Warehouse BOT - Download/Send Info for Shipments" at bounding box center [636, 532] width 465 height 48
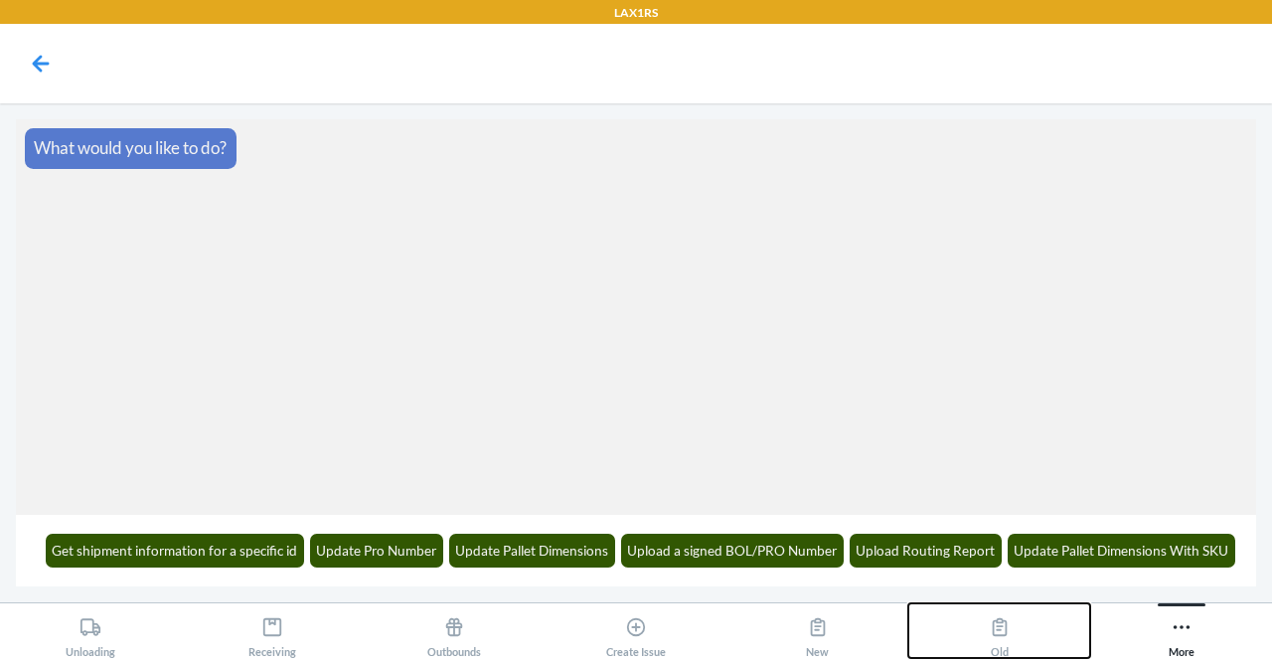
click at [1002, 624] on icon at bounding box center [1000, 627] width 22 height 22
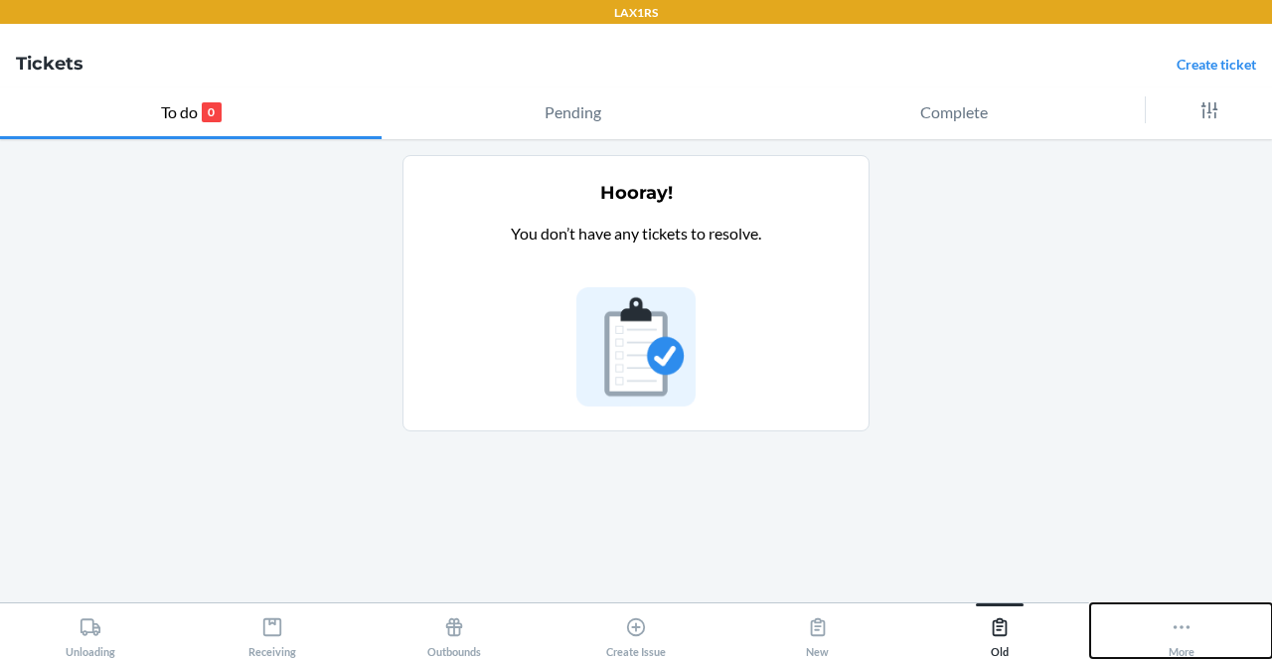
click at [1177, 639] on div "More" at bounding box center [1182, 633] width 26 height 50
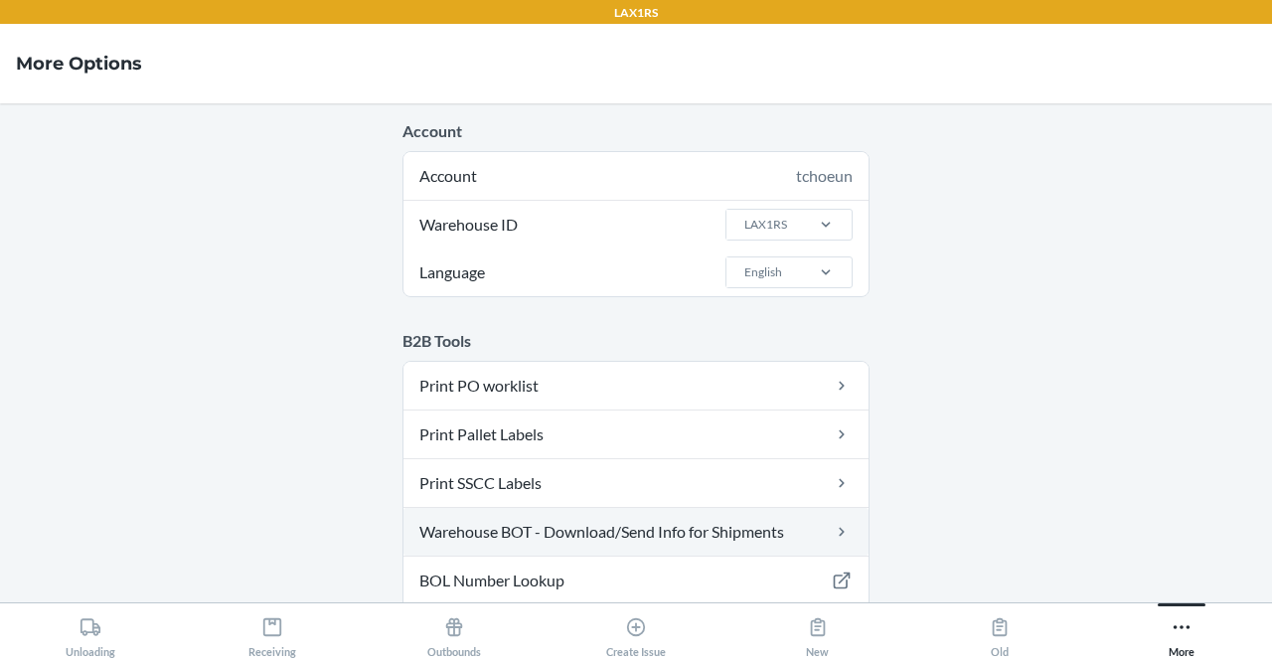
click at [636, 520] on link "Warehouse BOT - Download/Send Info for Shipments" at bounding box center [636, 532] width 465 height 48
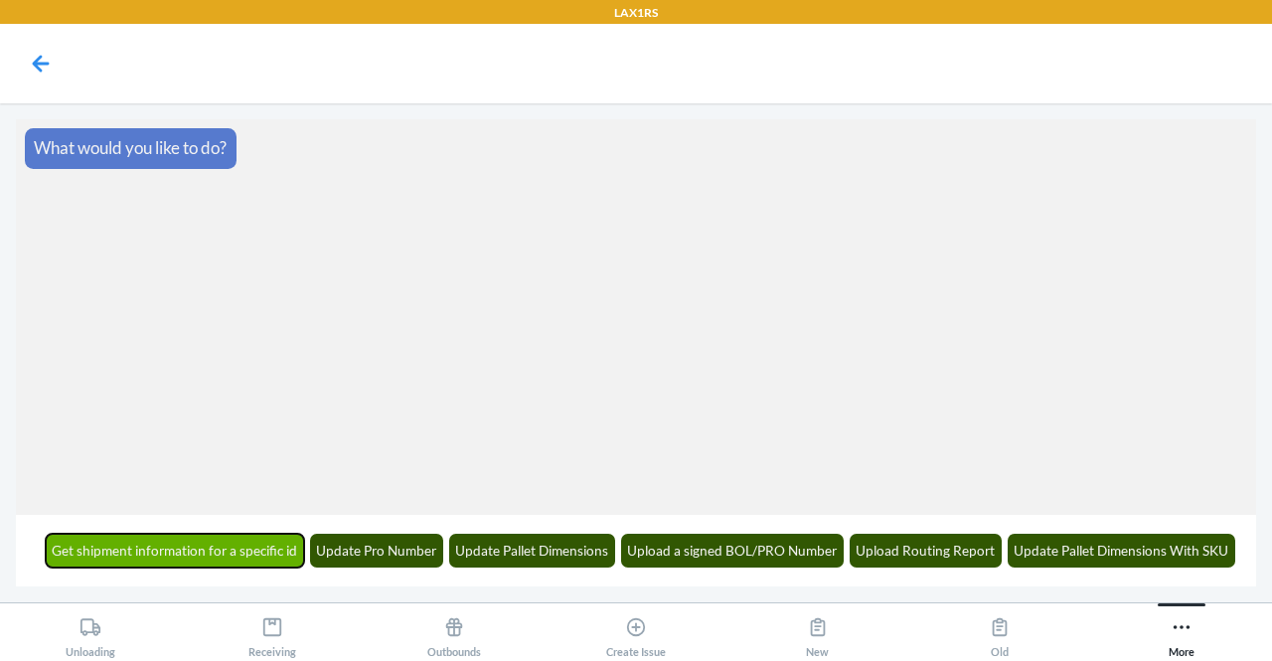
click at [164, 551] on button "Get shipment information for a specific id" at bounding box center [175, 551] width 259 height 34
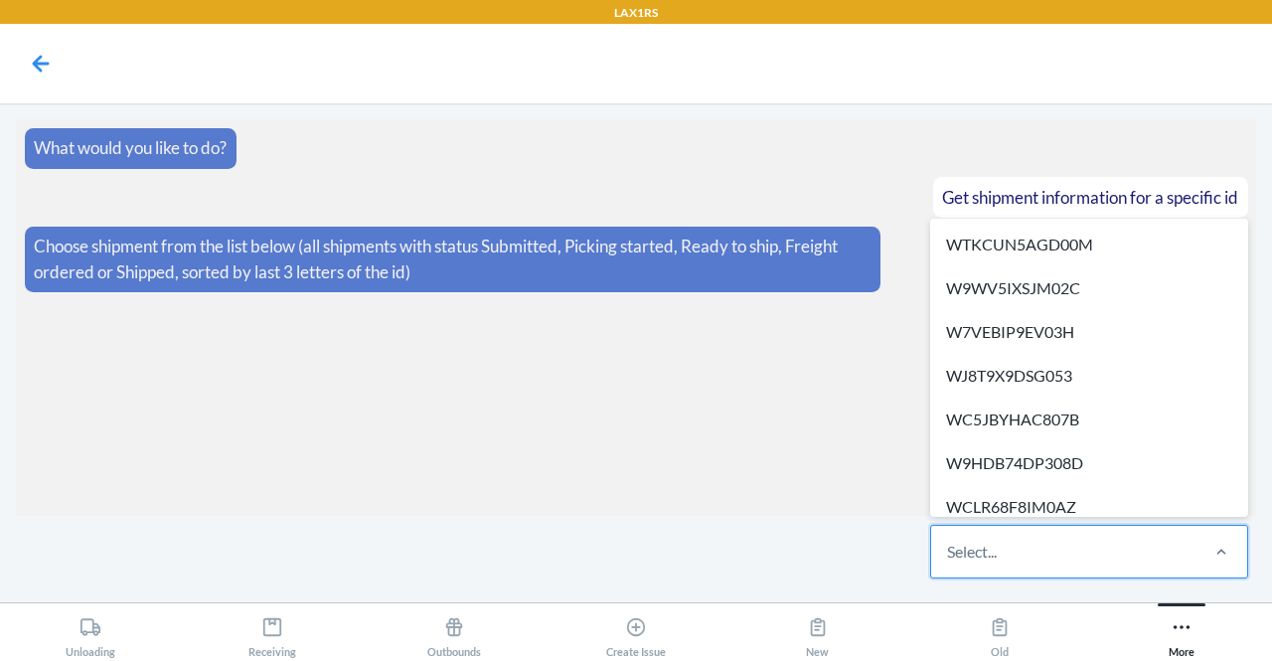
click at [1042, 552] on div "Select..." at bounding box center [1063, 552] width 264 height 52
click at [949, 552] on input "option WTKCUN5AGD00M focused, 1 of 616. 616 results available. Use Up and Down …" at bounding box center [948, 552] width 2 height 24
paste input "WBYPUVKS8BE13"
type input "WBYPUVKS8BE13"
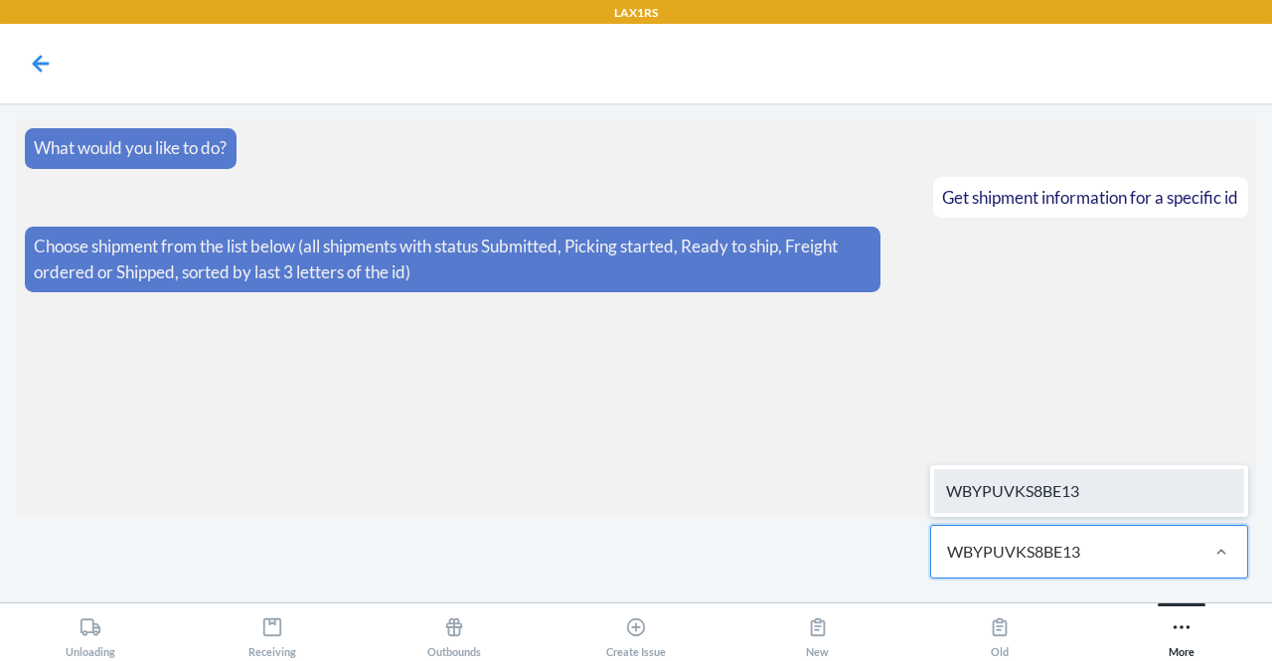
click at [1124, 481] on div "WBYPUVKS8BE13" at bounding box center [1089, 491] width 310 height 44
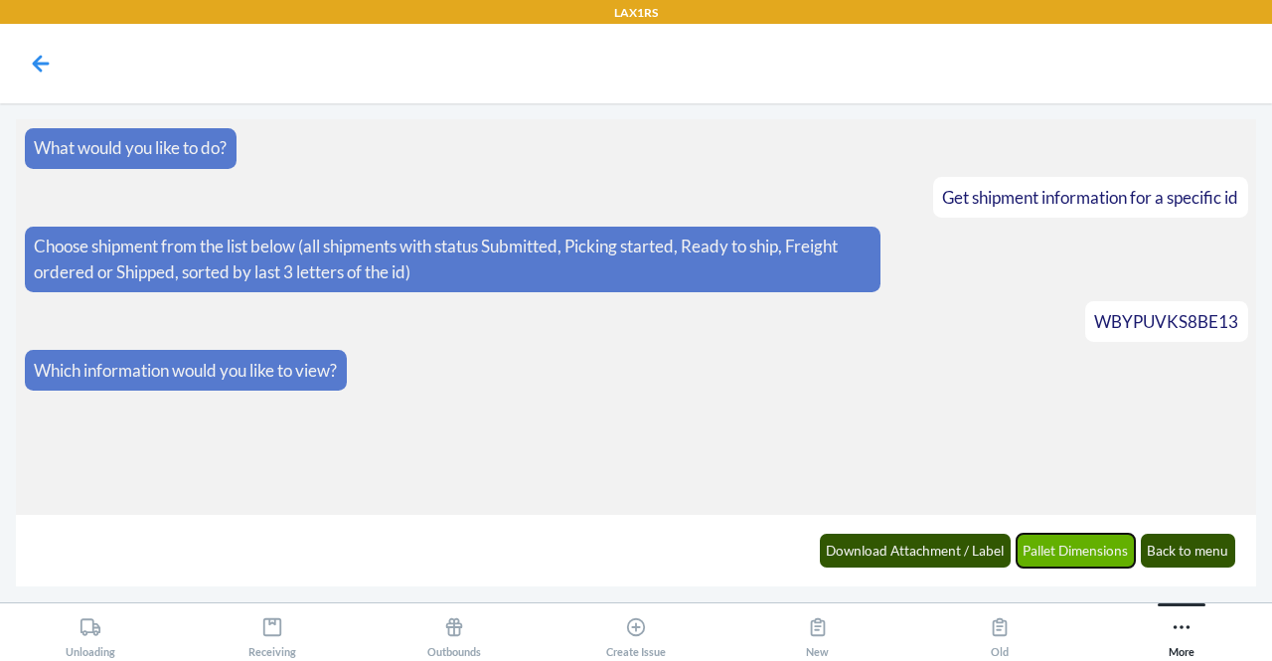
click at [1080, 551] on button "Pallet Dimensions" at bounding box center [1076, 551] width 119 height 34
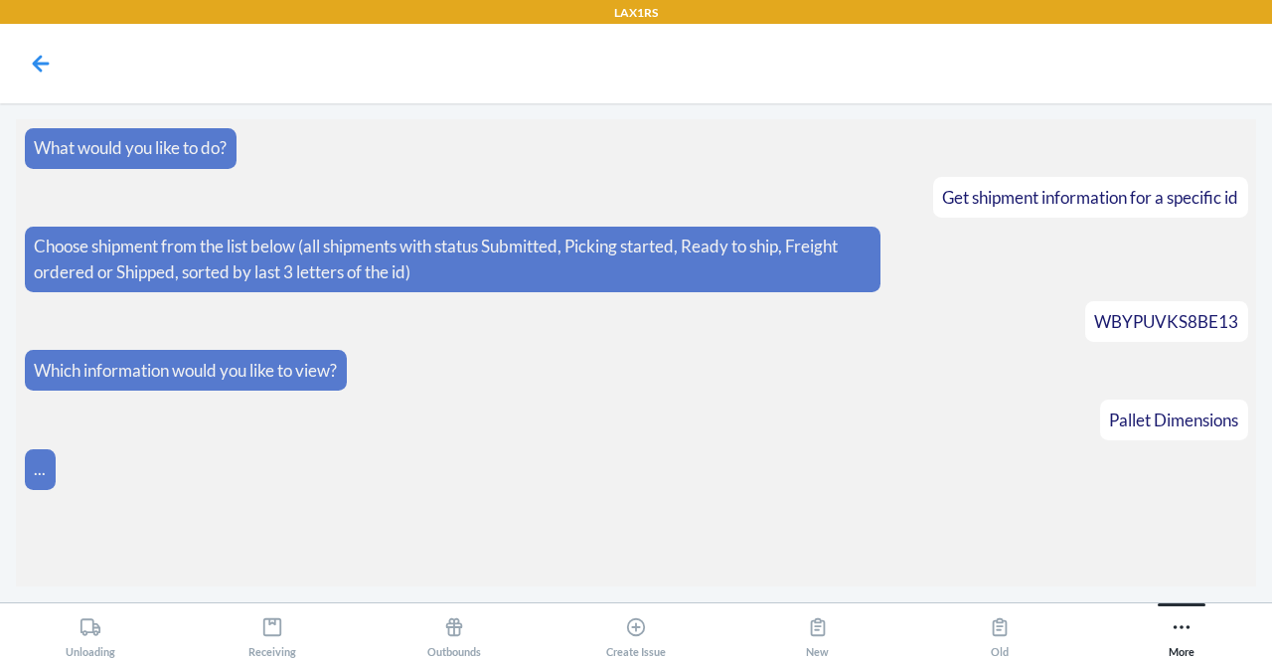
scroll to position [231, 0]
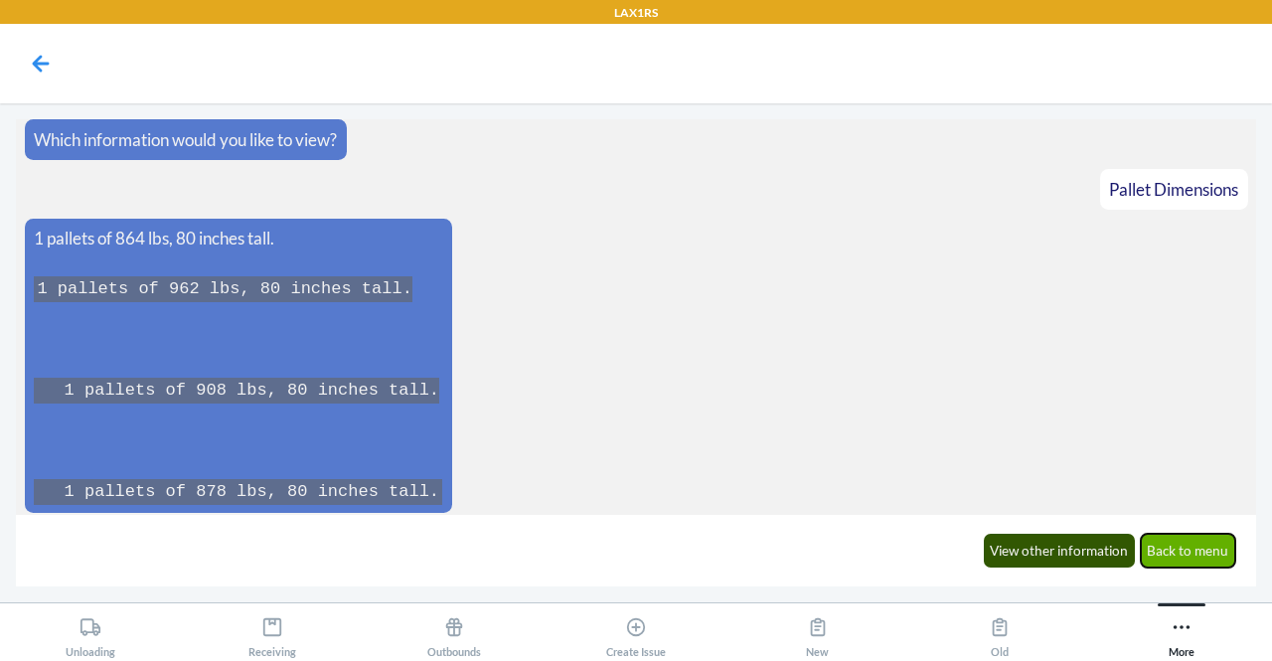
click at [1197, 556] on button "Back to menu" at bounding box center [1188, 551] width 95 height 34
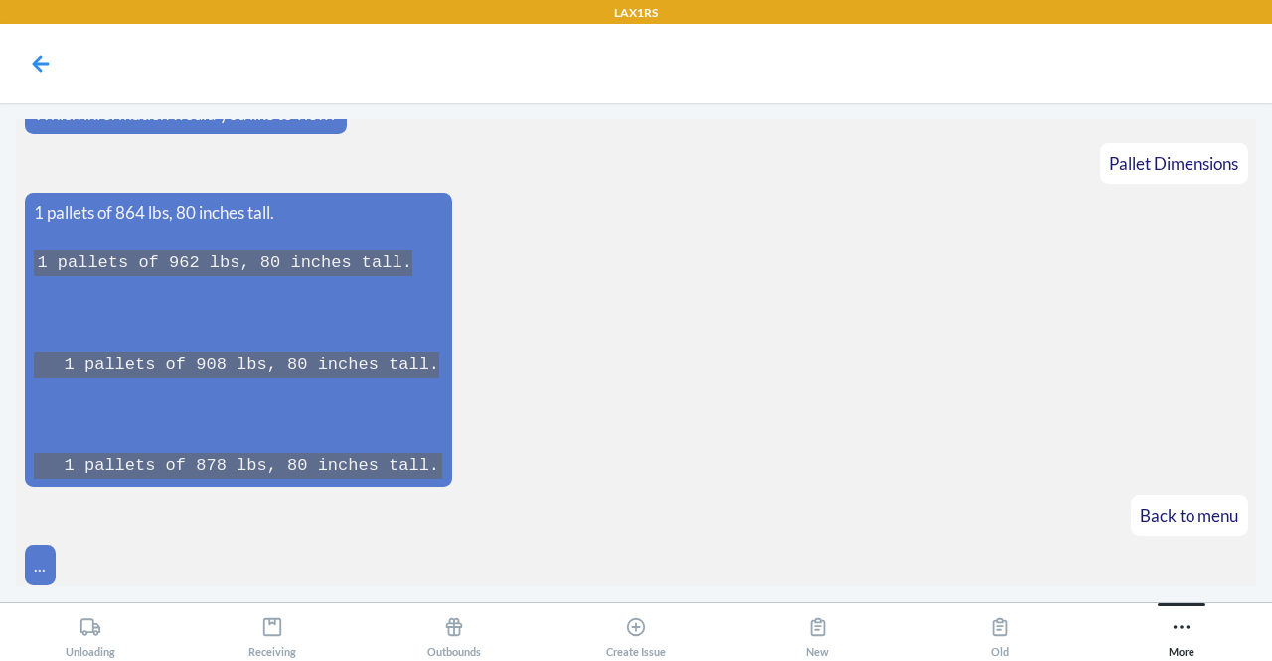
scroll to position [328, 0]
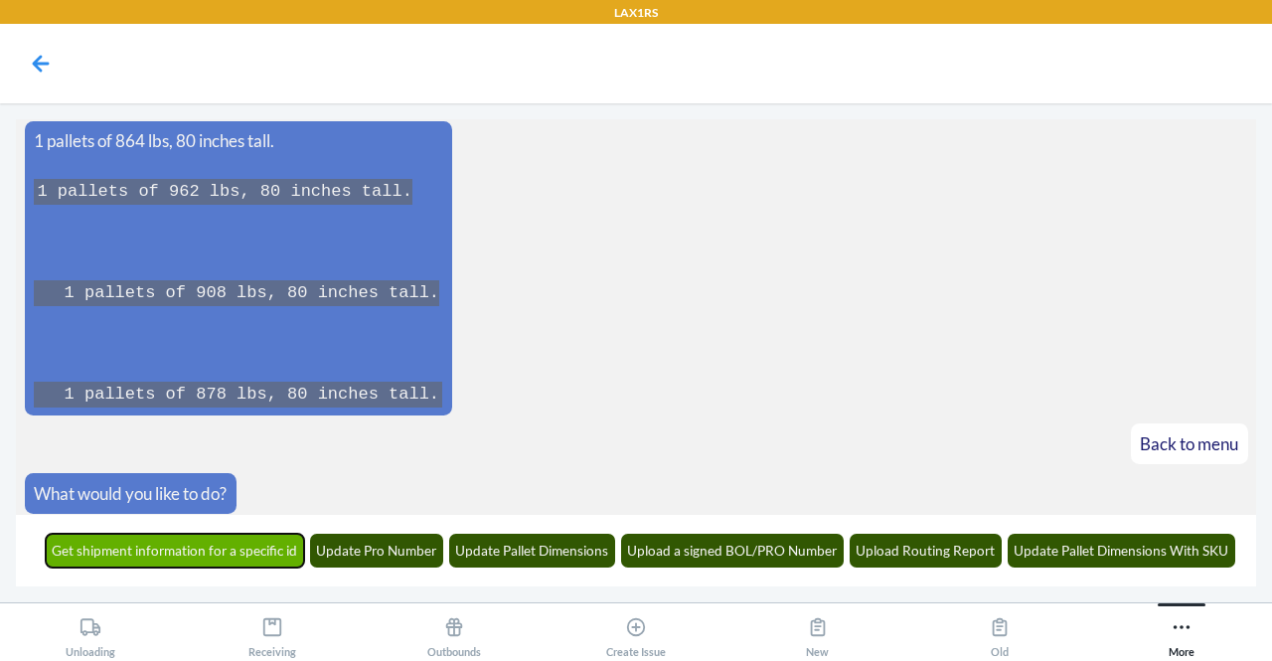
click at [258, 554] on button "Get shipment information for a specific id" at bounding box center [175, 551] width 259 height 34
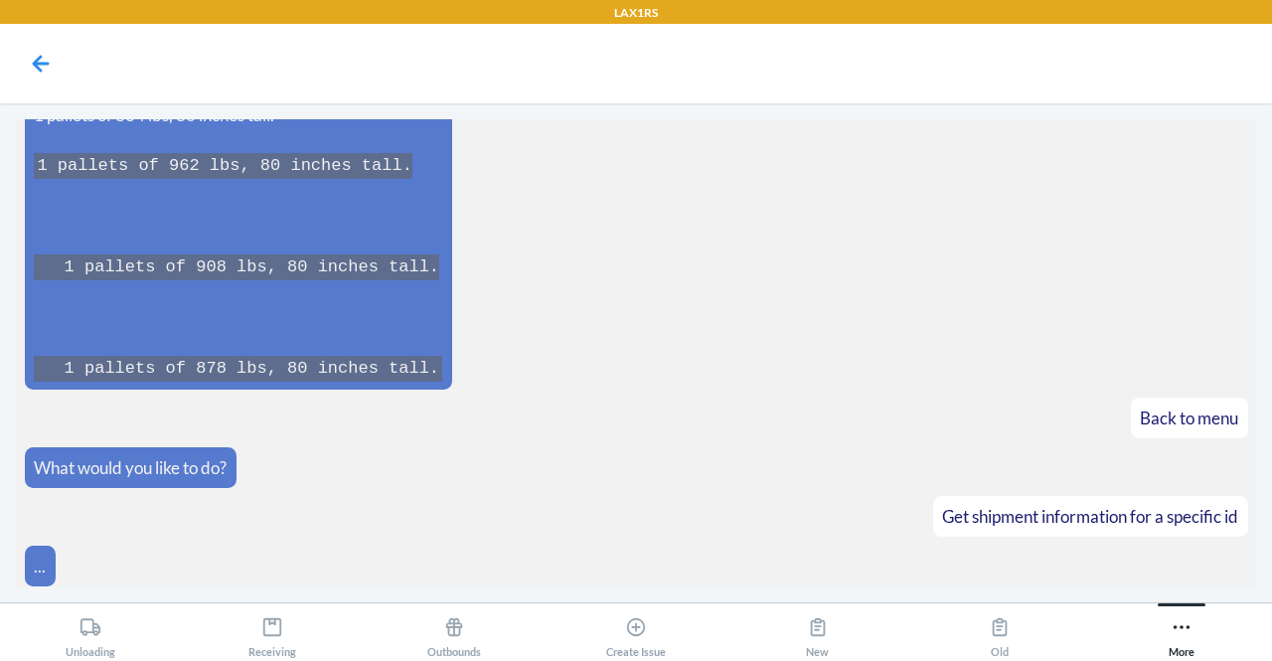
scroll to position [449, 0]
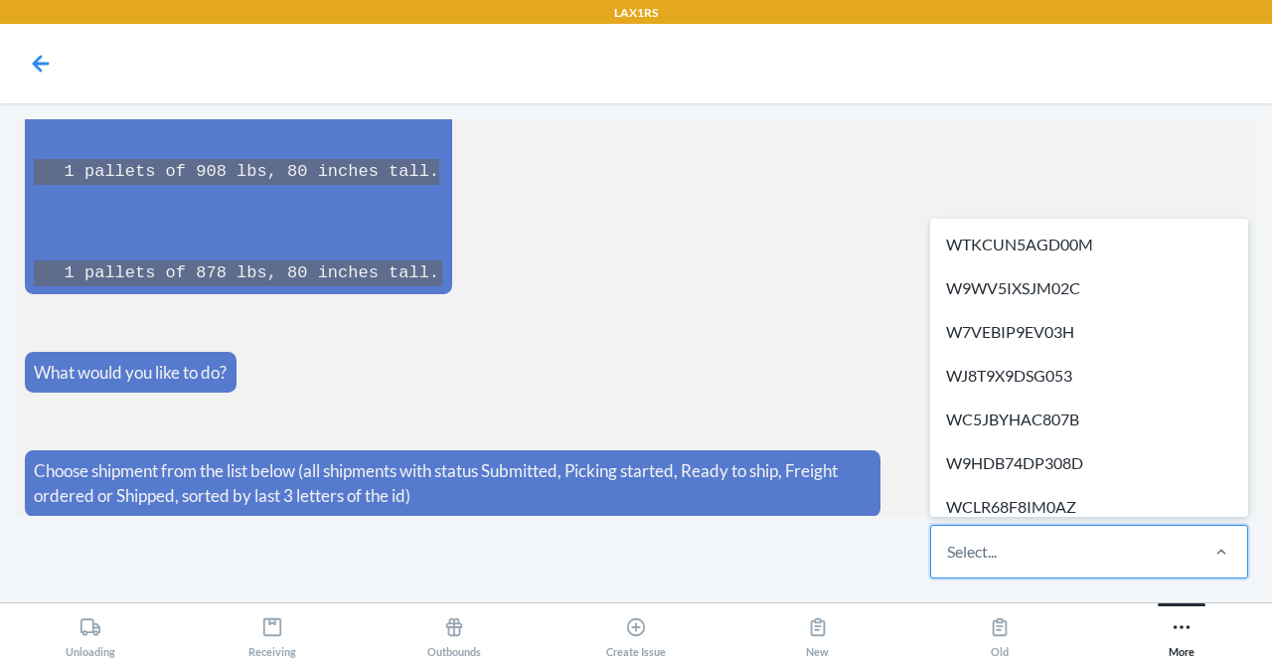
click at [968, 571] on div "Select..." at bounding box center [1063, 552] width 264 height 52
click at [949, 564] on input "option WTKCUN5AGD00M focused, 1 of 617. 617 results available. Use Up and Down …" at bounding box center [948, 552] width 2 height 24
paste input "WT5MT1Y3FR1HB"
type input "WT5MT1Y3FR1HB"
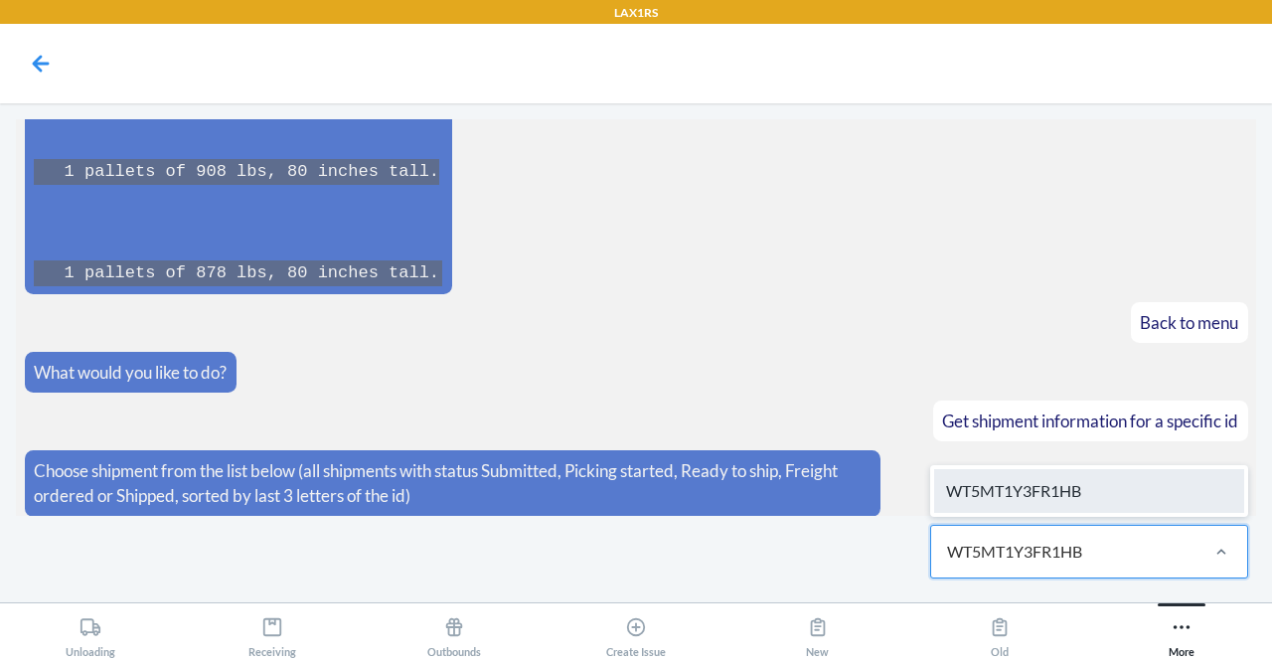
click at [996, 512] on div "WT5MT1Y3FR1HB" at bounding box center [1089, 491] width 310 height 44
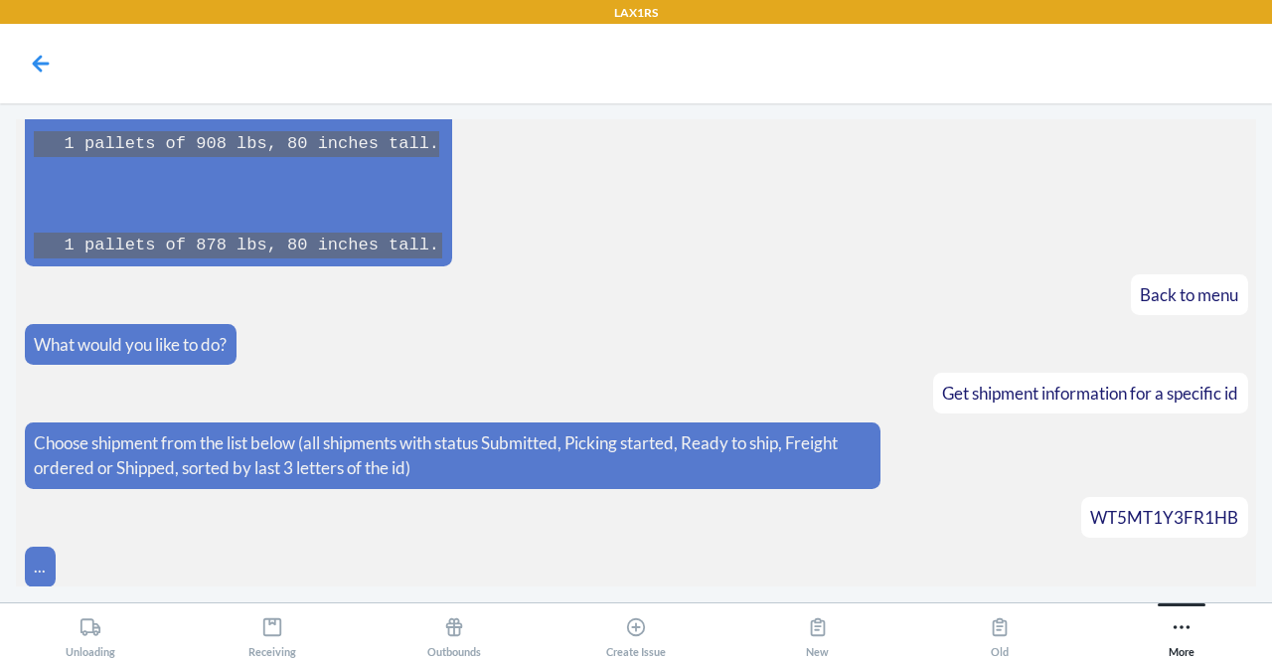
scroll to position [549, 0]
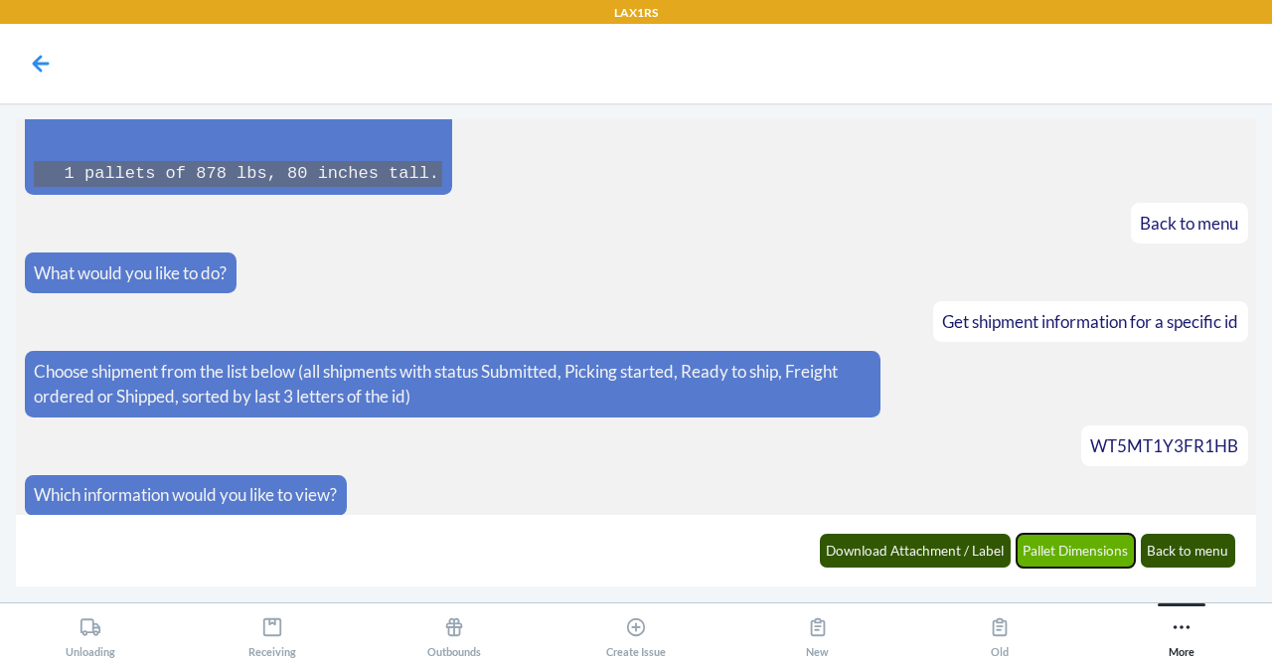
click at [1088, 553] on button "Pallet Dimensions" at bounding box center [1076, 551] width 119 height 34
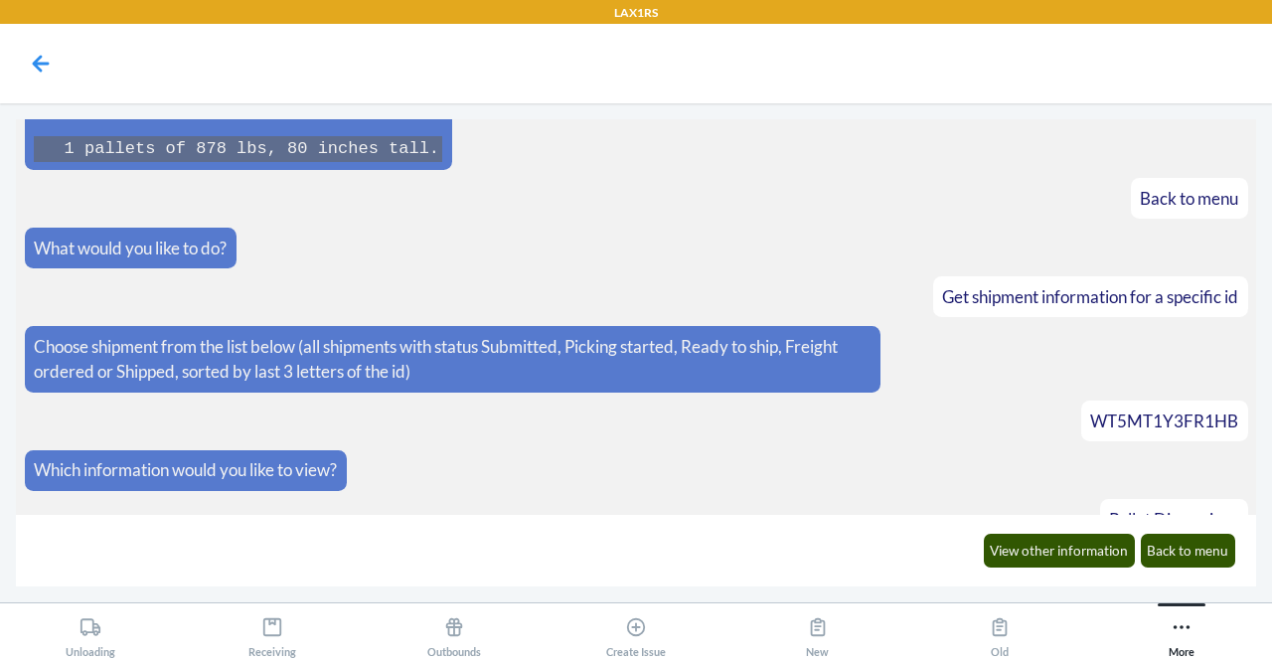
scroll to position [696, 0]
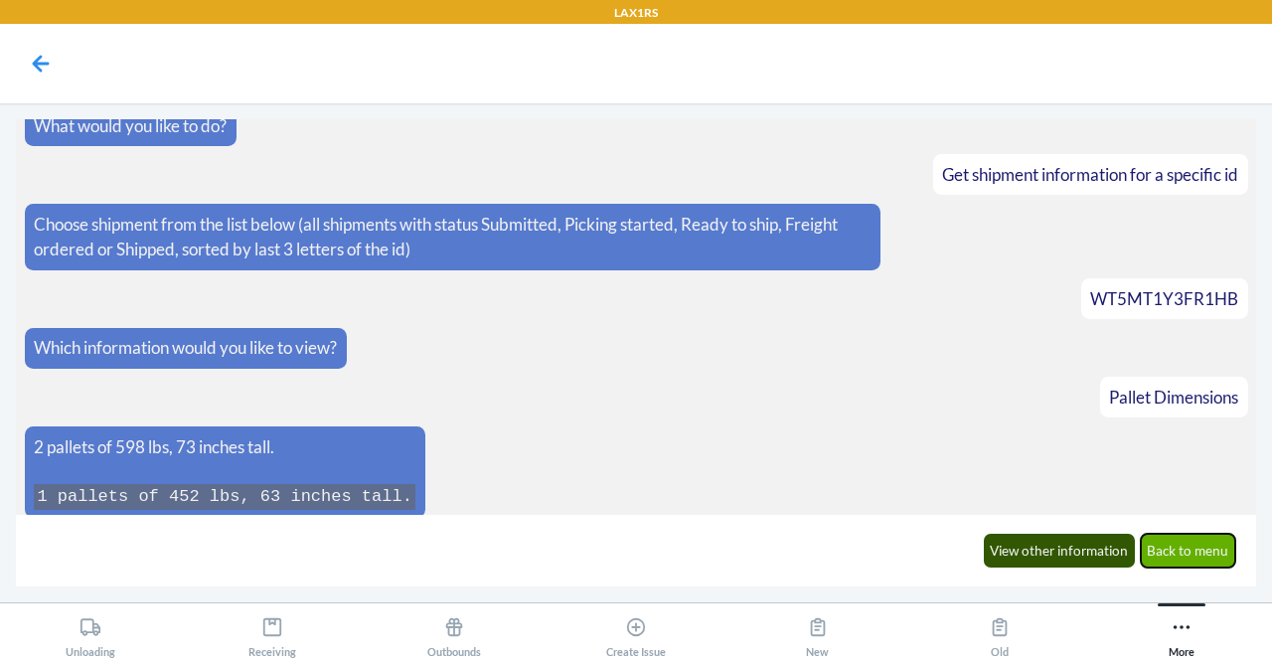
click at [1209, 552] on button "Back to menu" at bounding box center [1188, 551] width 95 height 34
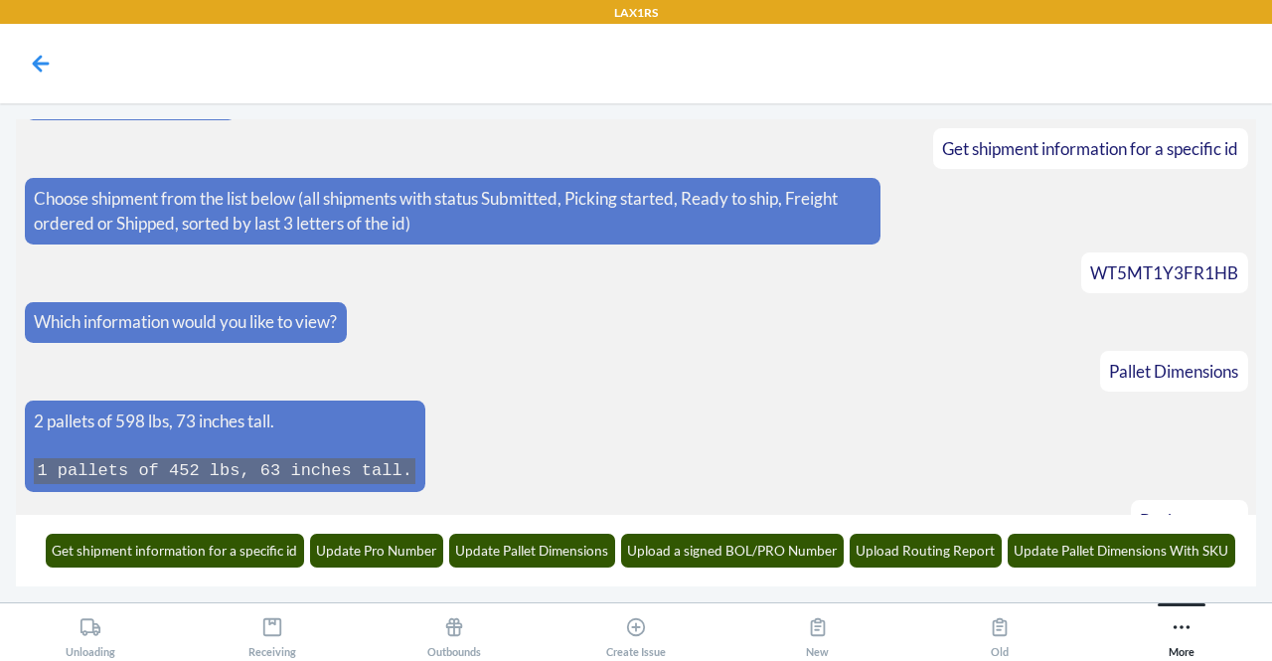
scroll to position [793, 0]
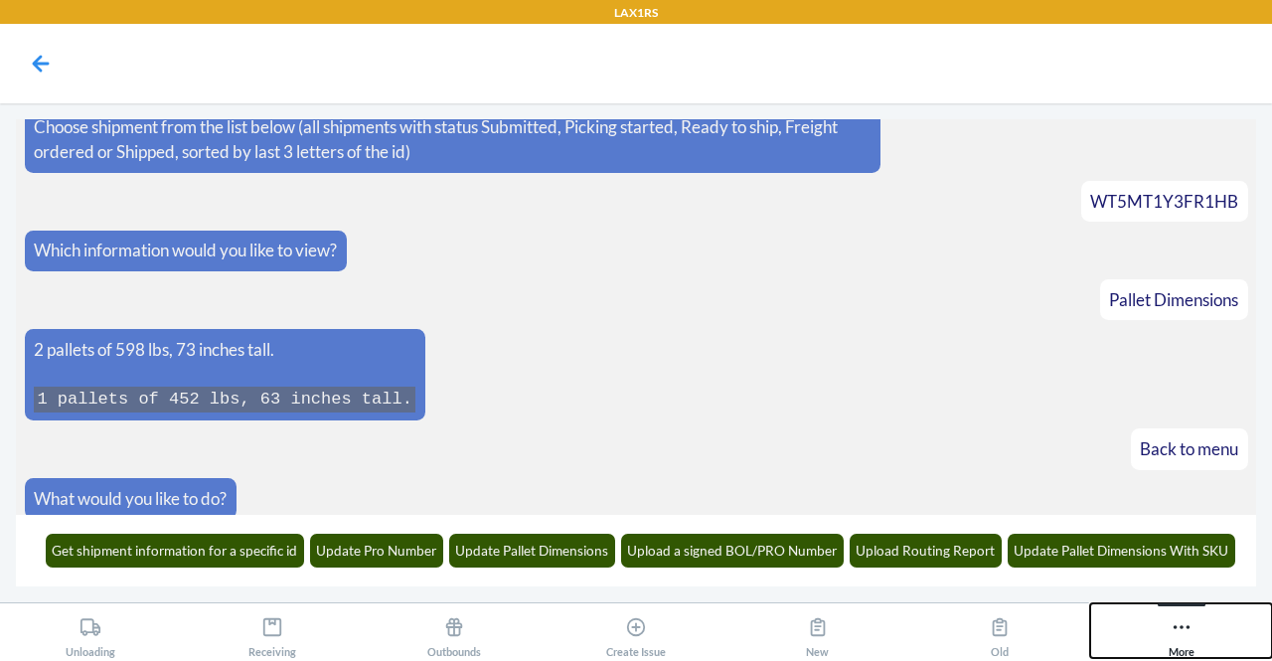
click at [1118, 607] on button "More" at bounding box center [1181, 630] width 182 height 55
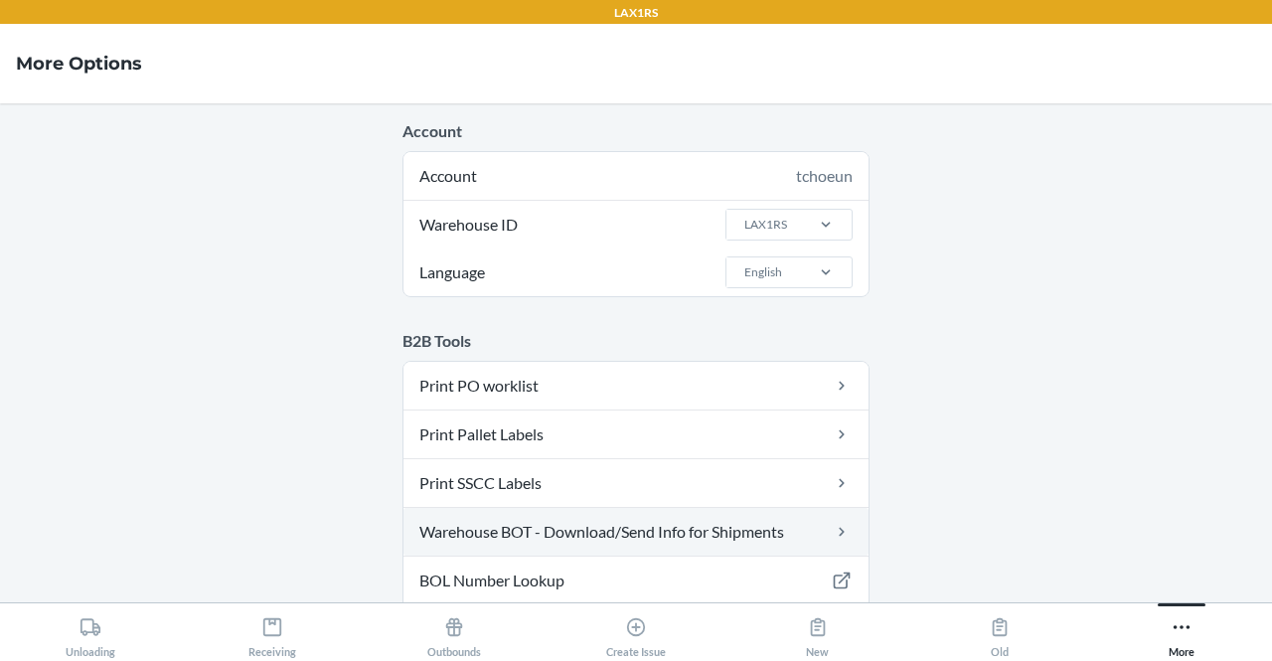
click at [769, 544] on link "Warehouse BOT - Download/Send Info for Shipments" at bounding box center [636, 532] width 465 height 48
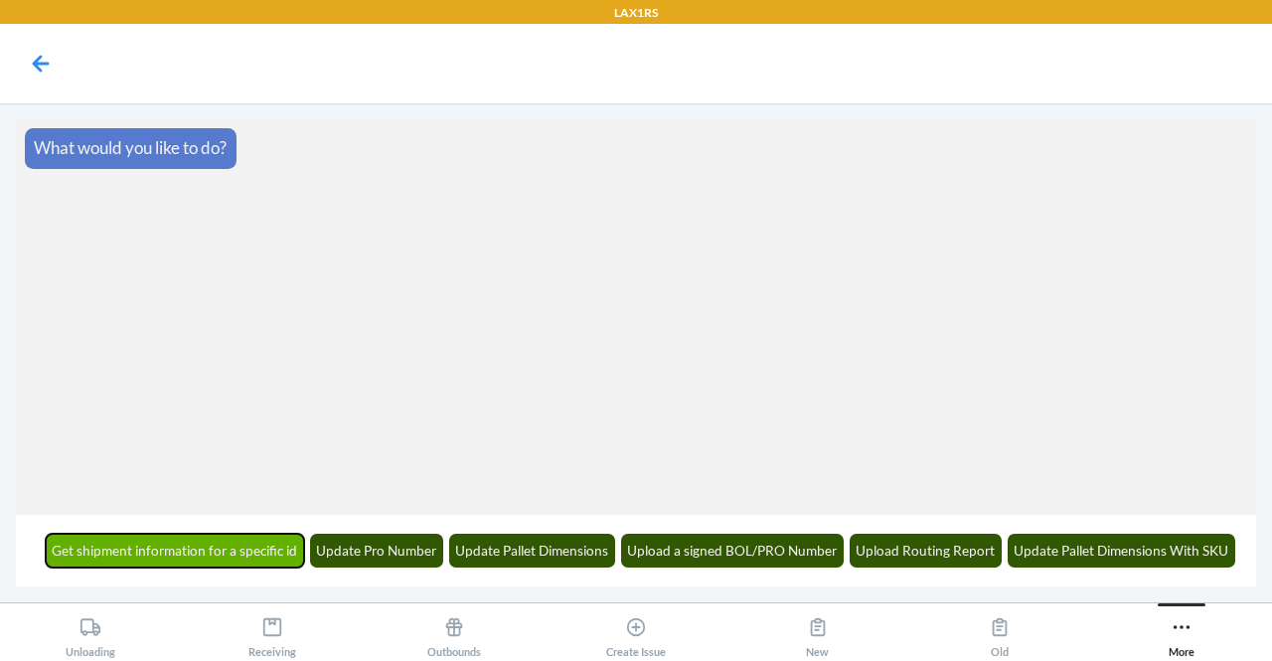
click at [266, 547] on button "Get shipment information for a specific id" at bounding box center [175, 551] width 259 height 34
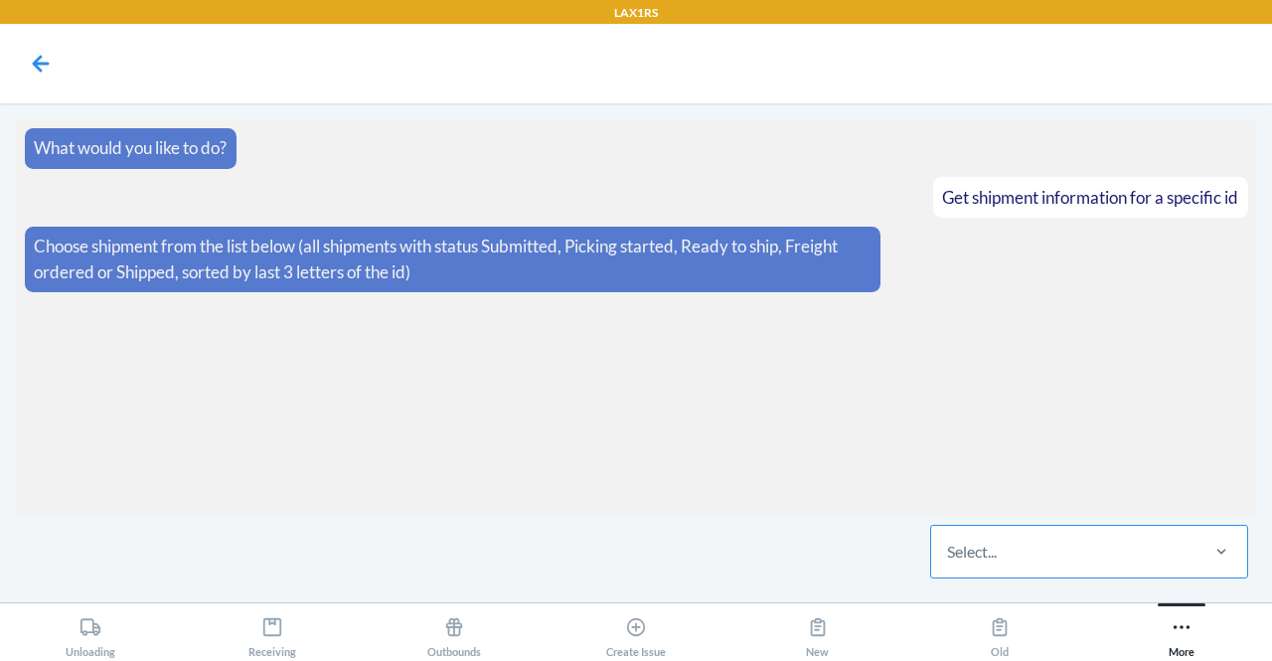
click at [1048, 548] on div "Select..." at bounding box center [1063, 552] width 264 height 52
click at [949, 548] on input "Select..." at bounding box center [948, 552] width 2 height 24
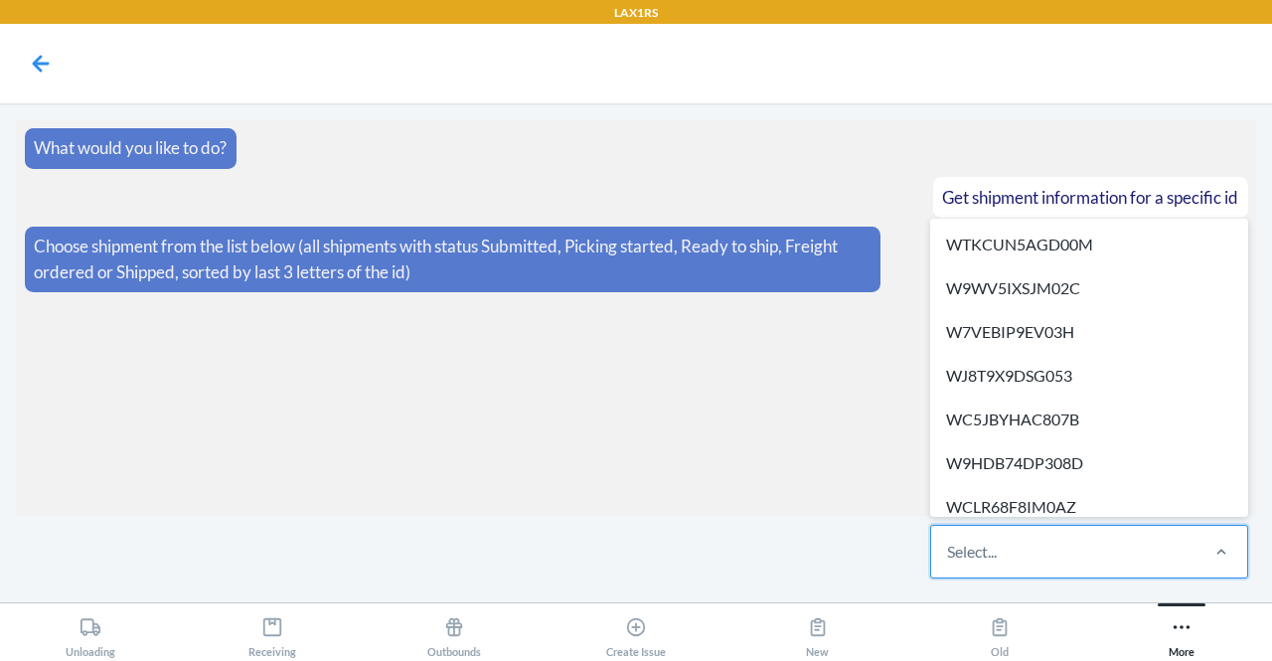
paste input "WIXG4ICQB6NB5"
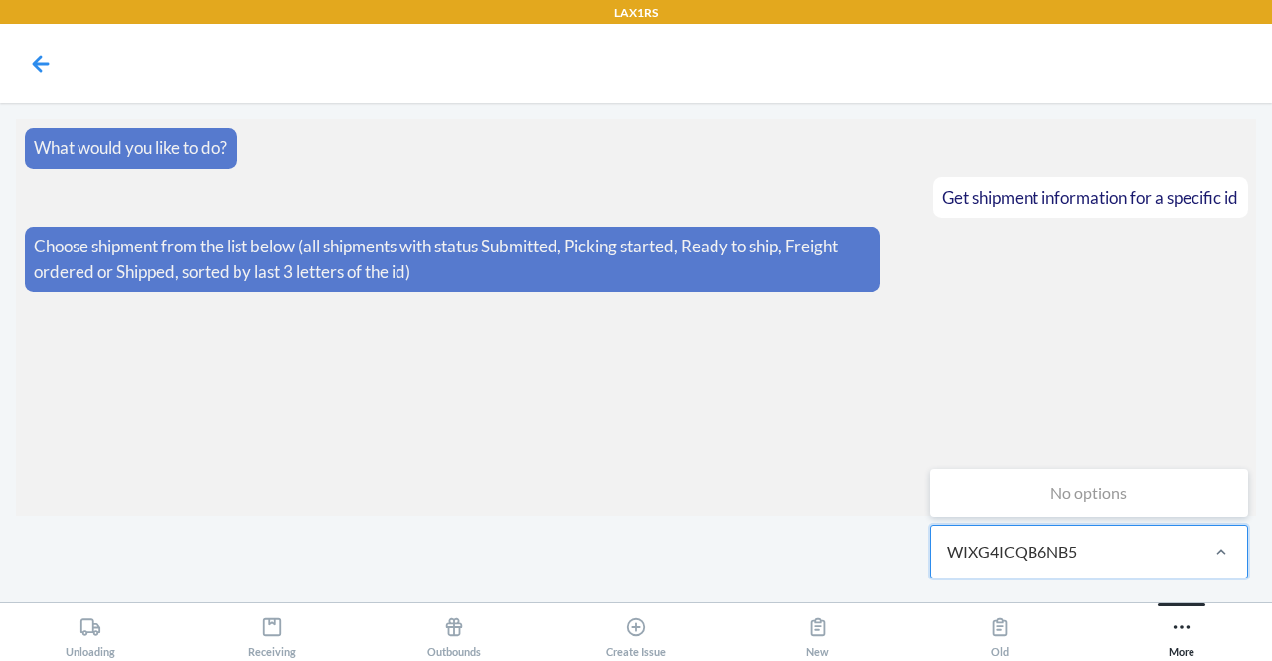
click at [1048, 548] on input "WIXG4ICQB6NB5" at bounding box center [1013, 552] width 133 height 24
type input "WIXG4ICQB6NB5"
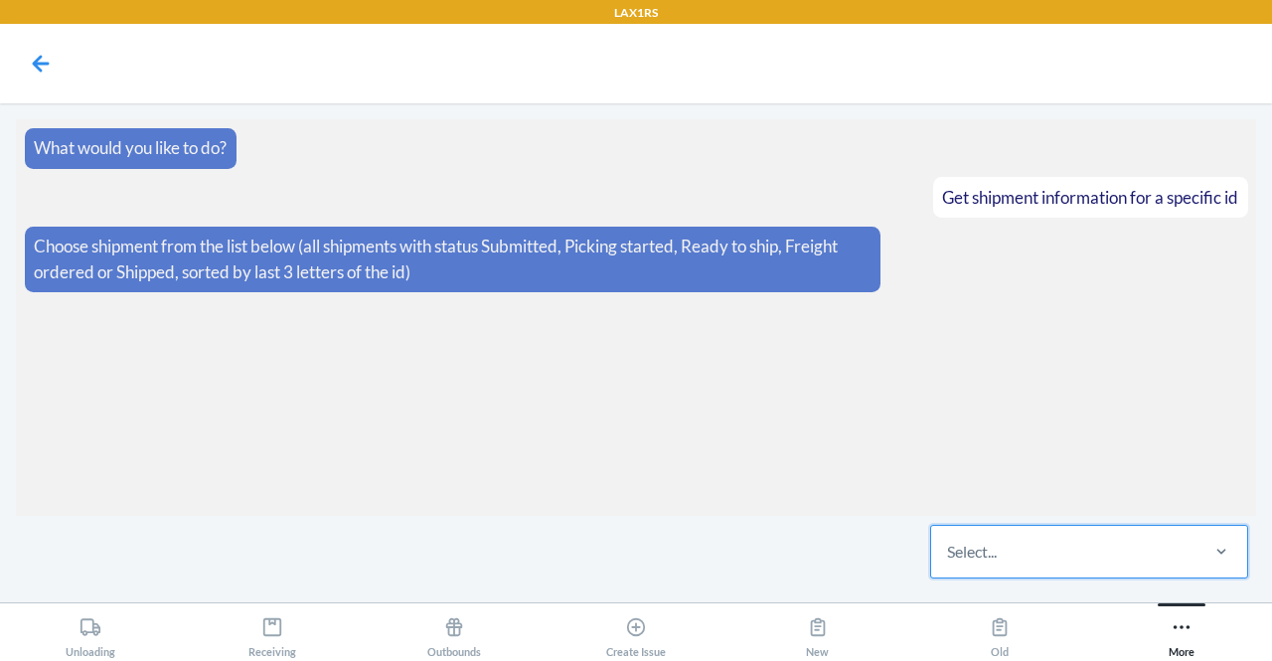
click at [1175, 551] on div "Select..." at bounding box center [1063, 552] width 264 height 52
click at [949, 551] on input "0 results available. Select is focused ,type to refine list, press Down to open…" at bounding box center [948, 552] width 2 height 24
click at [1163, 551] on div "Select..." at bounding box center [1063, 552] width 264 height 52
click at [949, 551] on input "0 results available. Select is focused ,type to refine list, press Down to open…" at bounding box center [948, 552] width 2 height 24
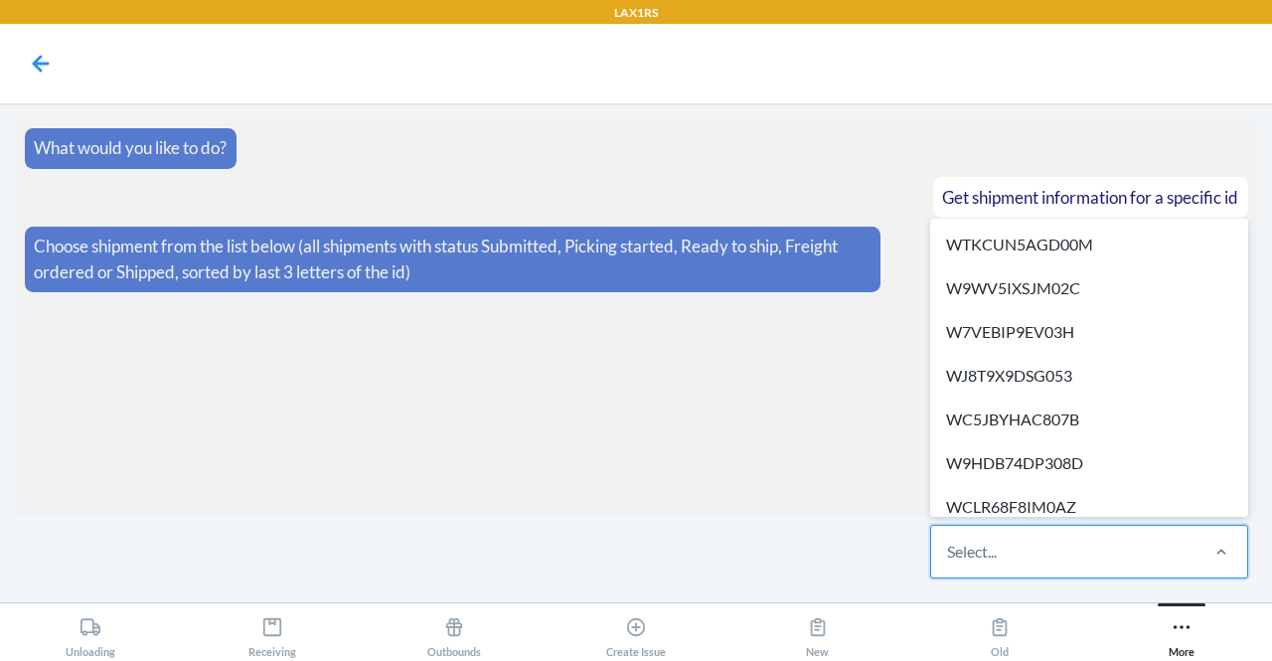
paste input "WIXG4ICQB6NB5"
type input "WIXG4ICQB6NB5"
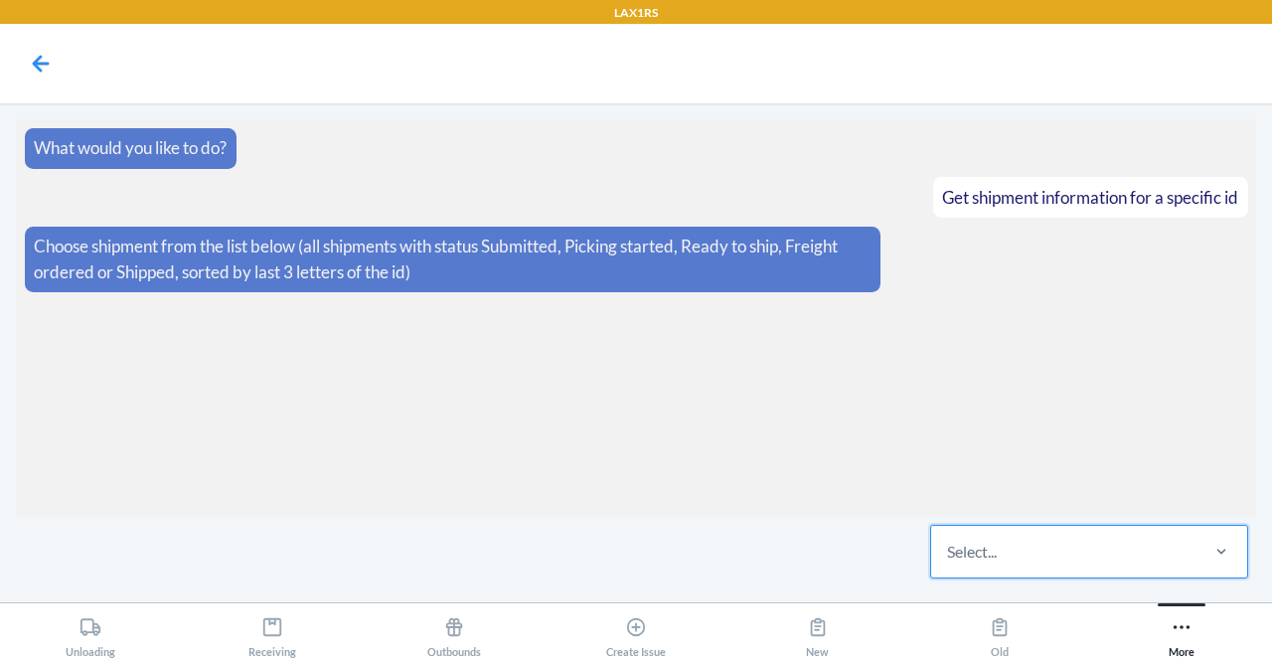
drag, startPoint x: 1163, startPoint y: 551, endPoint x: 1032, endPoint y: 204, distance: 370.9
click at [1032, 204] on main "What would you like to do? Get shipment information for a specific id Choose sh…" at bounding box center [636, 352] width 1241 height 467
paste input "WIXG4ICQB6NB5"
type input "WIXG4ICQB6NB5"
